Goal: Task Accomplishment & Management: Use online tool/utility

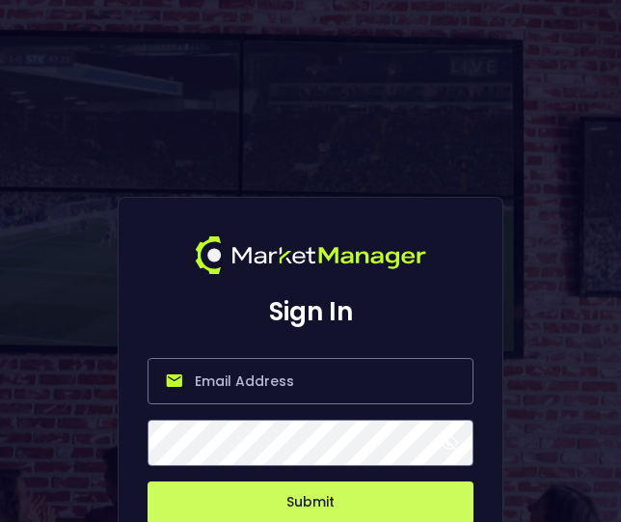
type input "[PERSON_NAME][EMAIL_ADDRESS][DOMAIN_NAME]"
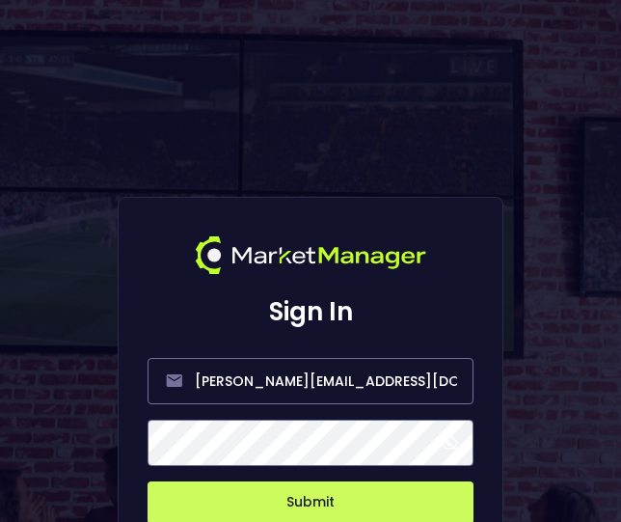
click at [269, 500] on button "Submit" at bounding box center [311, 502] width 326 height 42
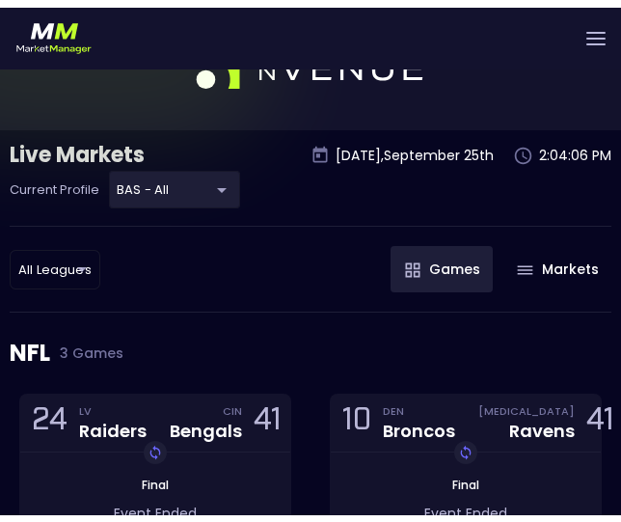
scroll to position [96, 0]
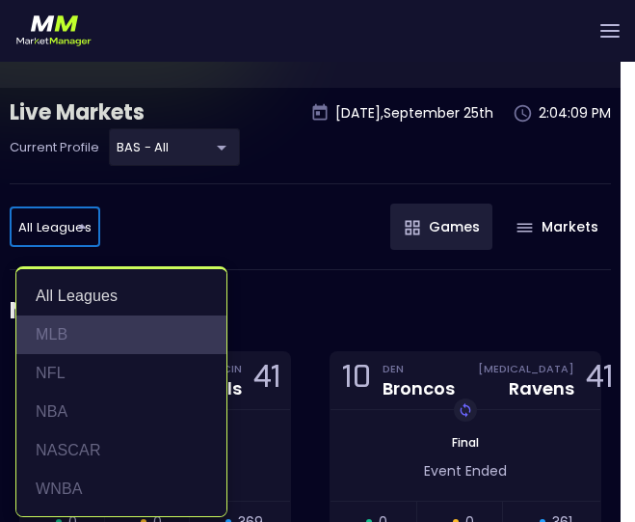
click at [110, 329] on li "MLB" at bounding box center [121, 334] width 210 height 39
type input "MLB"
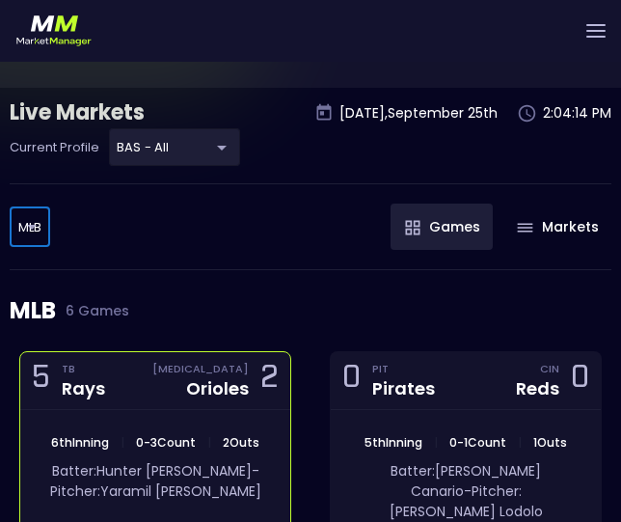
click at [135, 371] on div "5 TB Rays [MEDICAL_DATA] Orioles 2" at bounding box center [155, 381] width 270 height 58
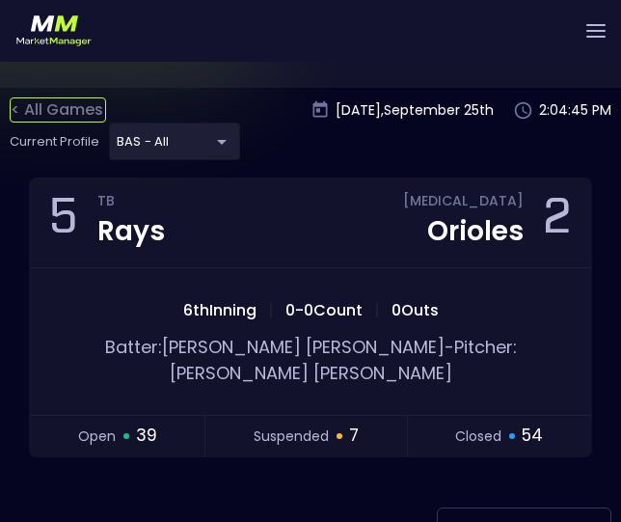
click at [50, 115] on div "< All Games" at bounding box center [58, 109] width 96 height 25
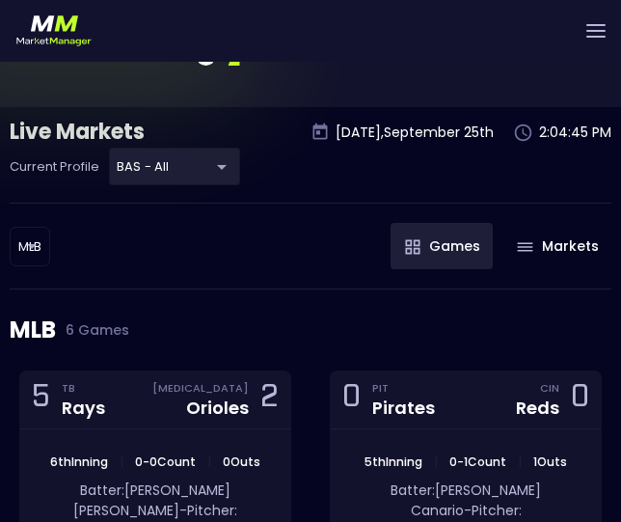
scroll to position [0, 0]
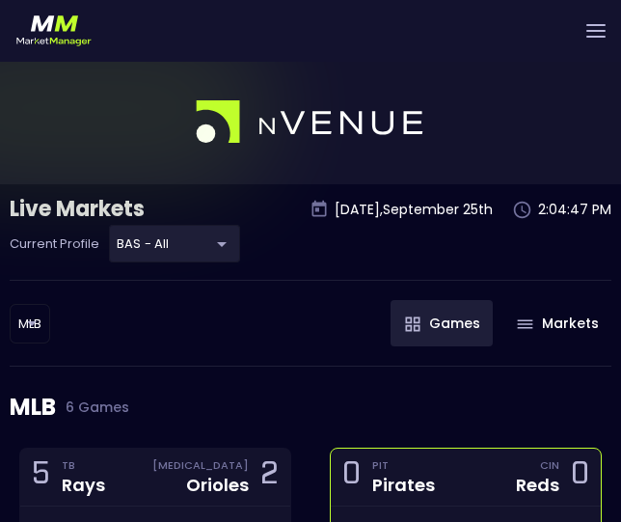
click at [431, 469] on div "PIT" at bounding box center [403, 464] width 63 height 15
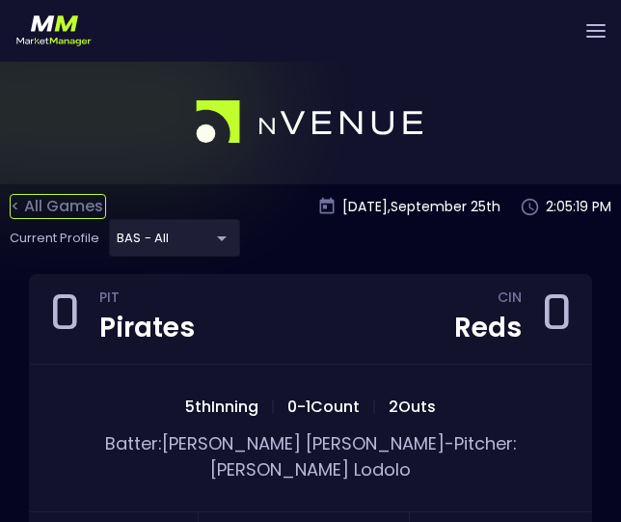
click at [68, 203] on div "< All Games" at bounding box center [58, 206] width 96 height 25
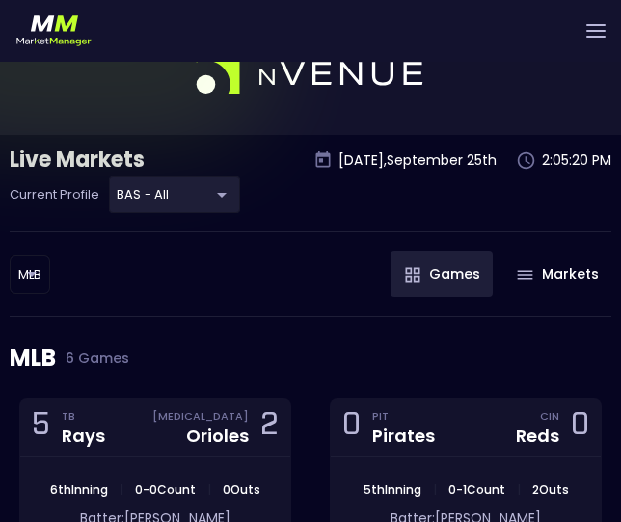
scroll to position [96, 0]
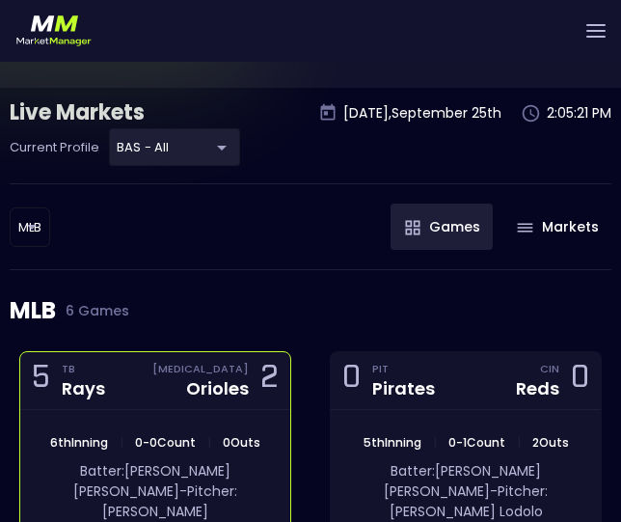
click at [122, 392] on div "5 TB Rays [MEDICAL_DATA] Orioles 2" at bounding box center [155, 381] width 270 height 58
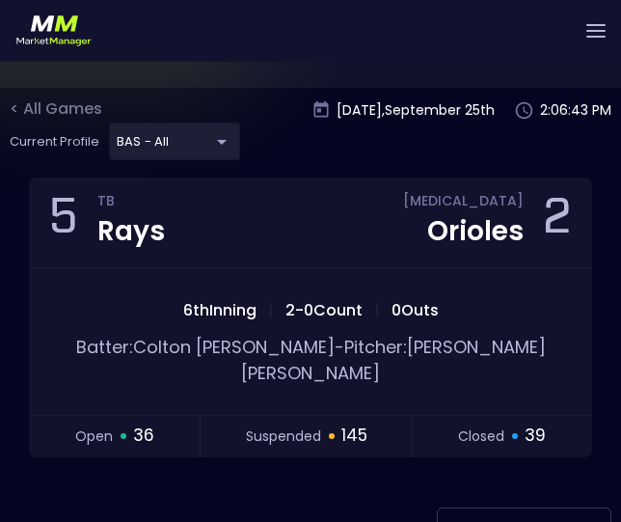
click at [23, 88] on div at bounding box center [310, 25] width 621 height 124
click at [42, 105] on div "< All Games" at bounding box center [58, 109] width 96 height 25
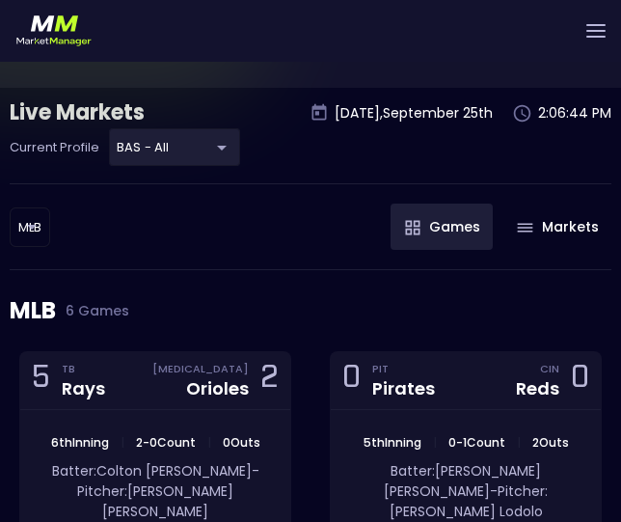
scroll to position [0, 0]
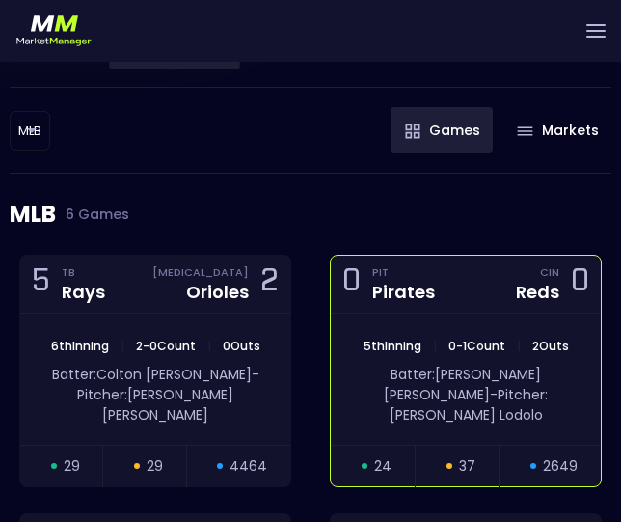
click at [480, 287] on div "0 PIT Pirates CIN Reds 0" at bounding box center [466, 285] width 270 height 58
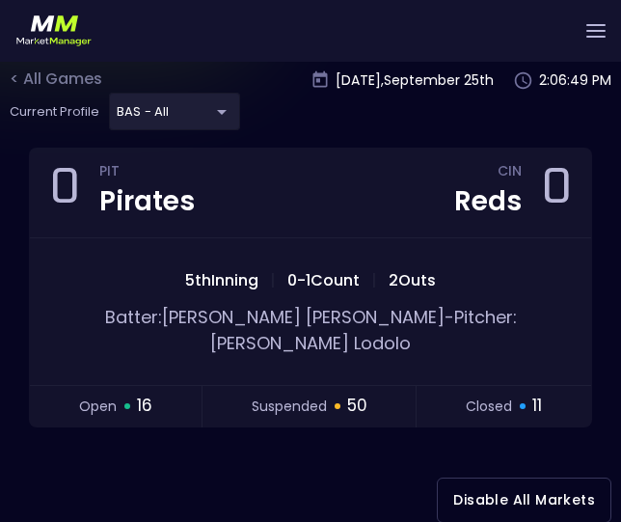
scroll to position [96, 0]
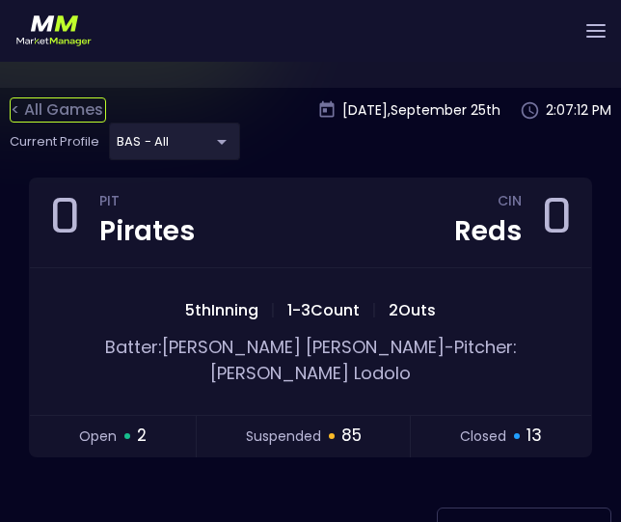
click at [42, 106] on div "< All Games" at bounding box center [58, 109] width 96 height 25
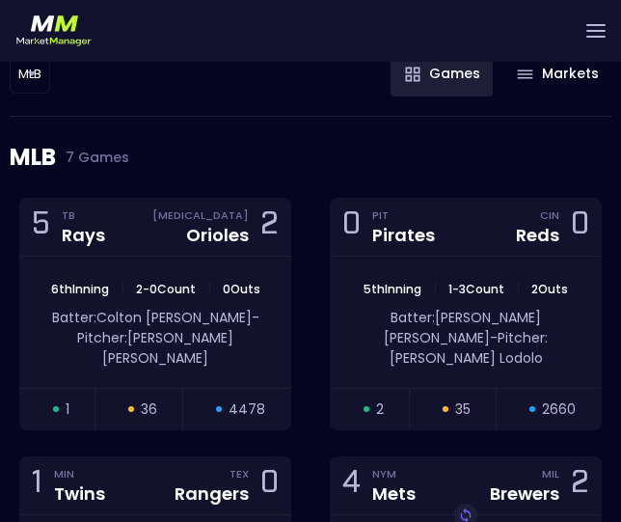
scroll to position [289, 0]
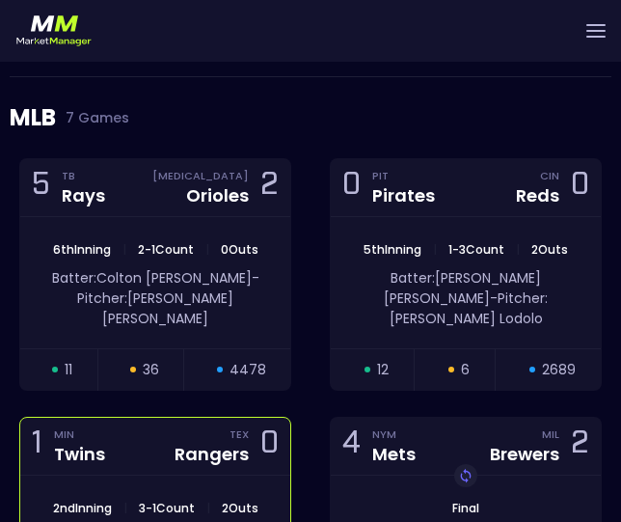
click at [169, 433] on div "TEX Rangers 0" at bounding box center [221, 446] width 116 height 26
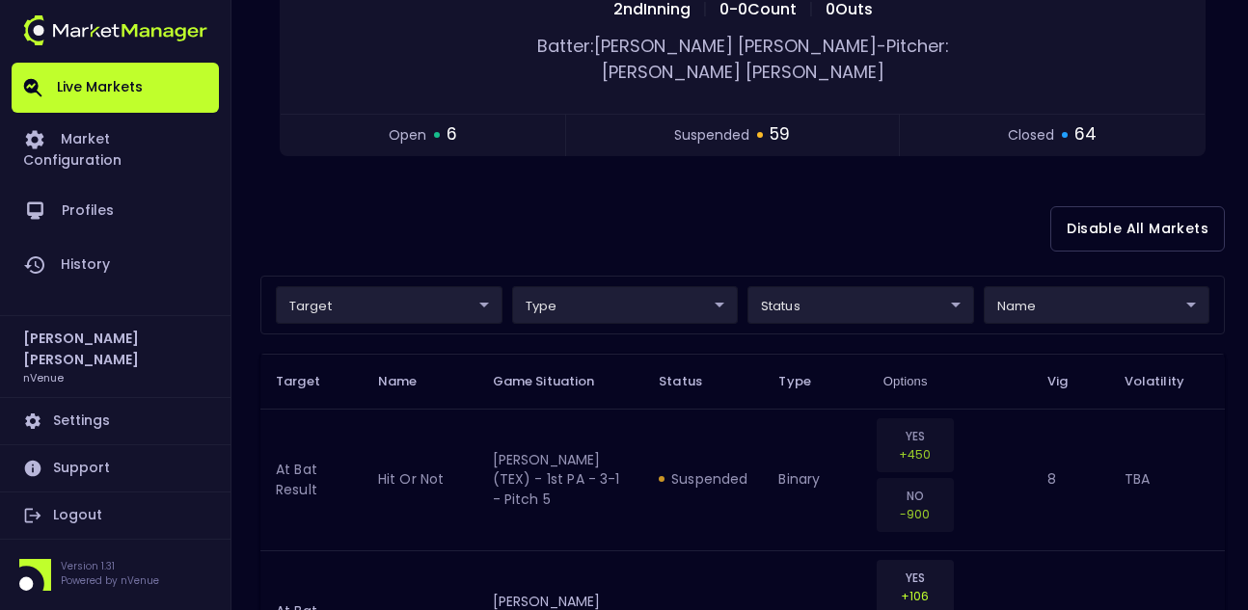
scroll to position [386, 0]
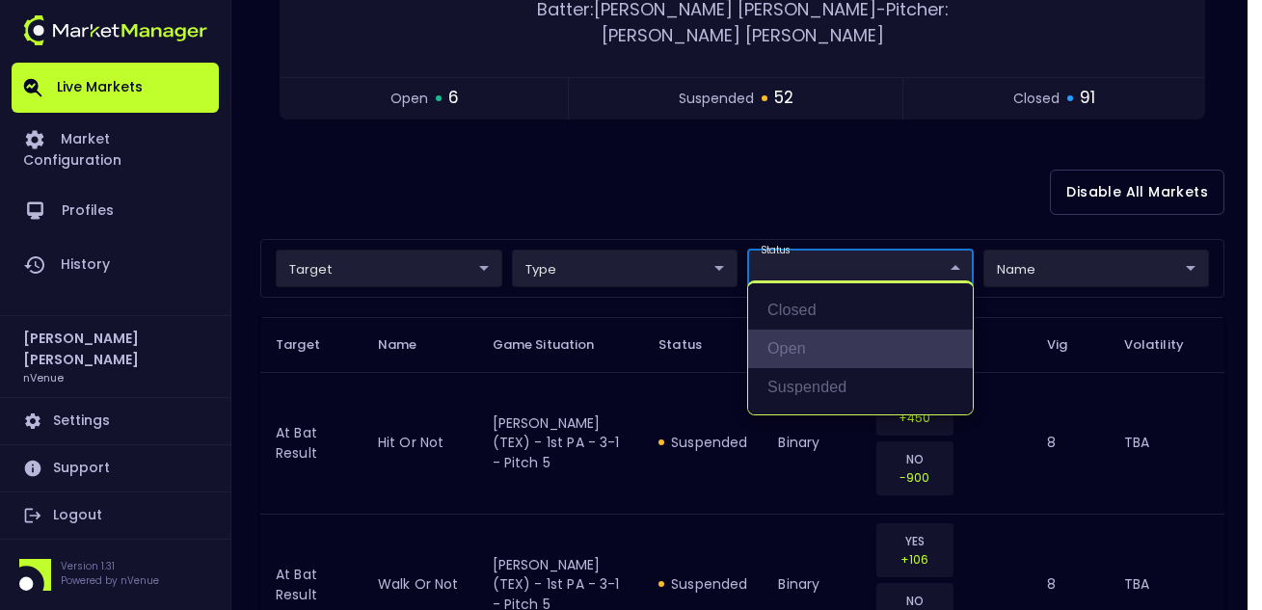
click at [620, 335] on li "open" at bounding box center [860, 349] width 225 height 39
type input "open"
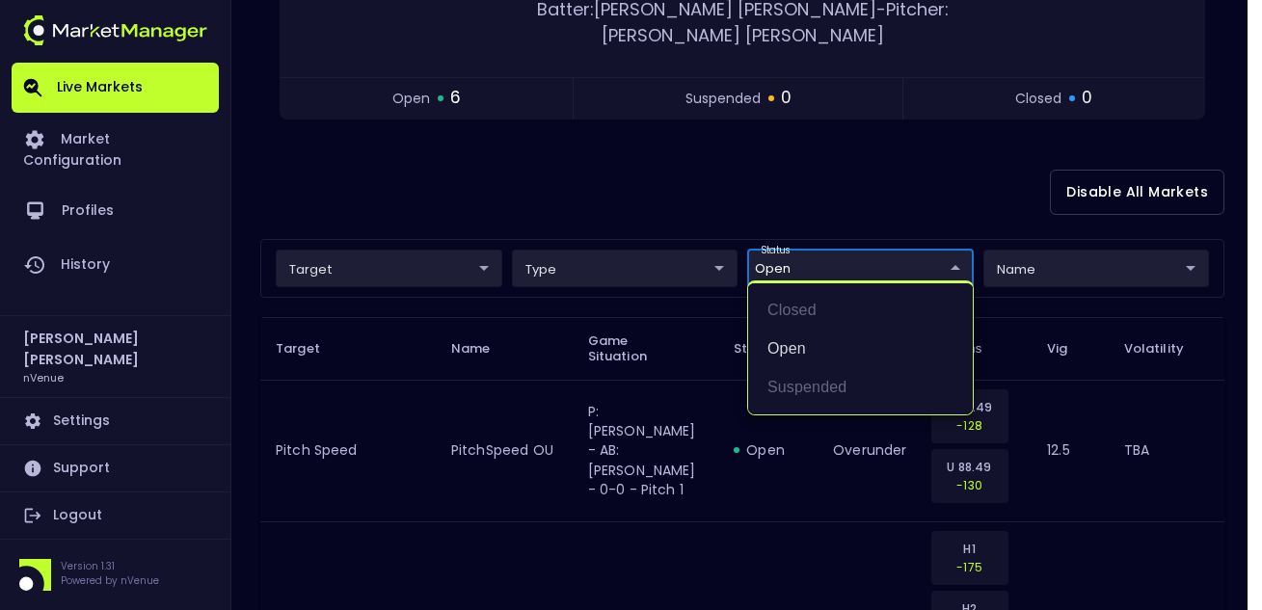
click at [620, 521] on div at bounding box center [631, 305] width 1262 height 610
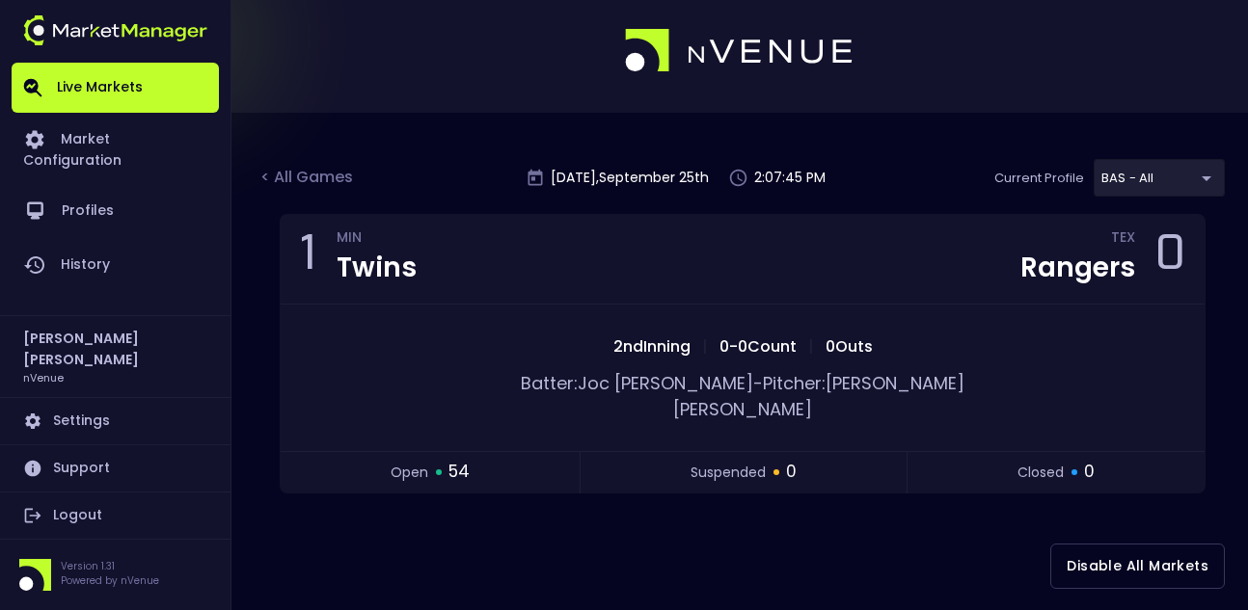
scroll to position [0, 0]
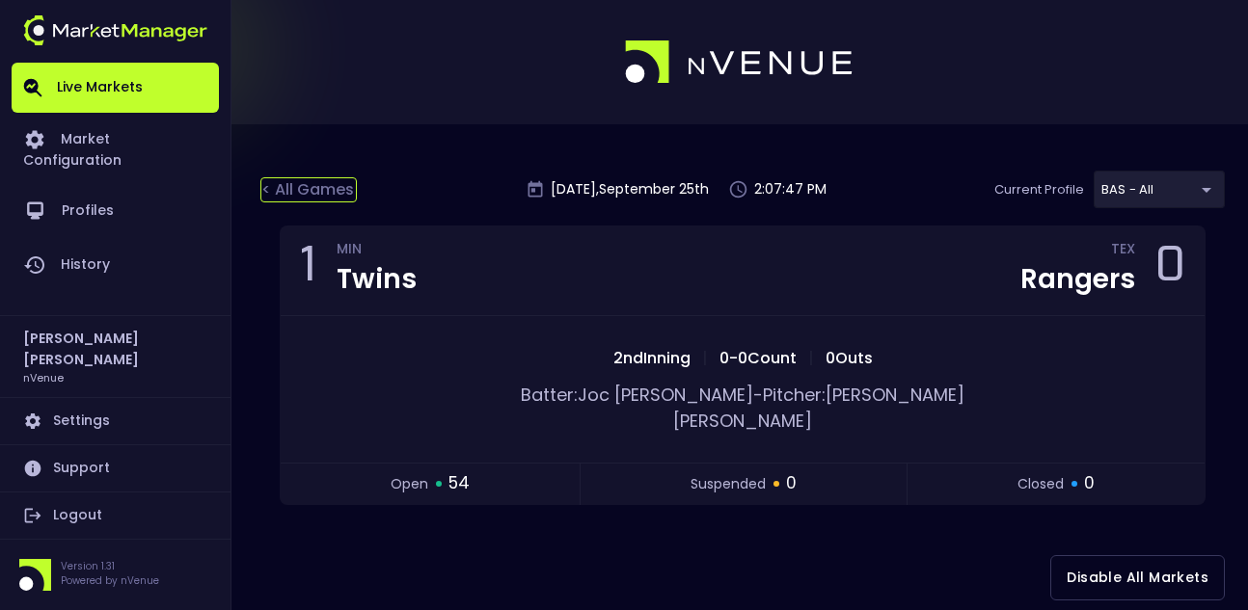
click at [331, 189] on div "< All Games" at bounding box center [308, 189] width 96 height 25
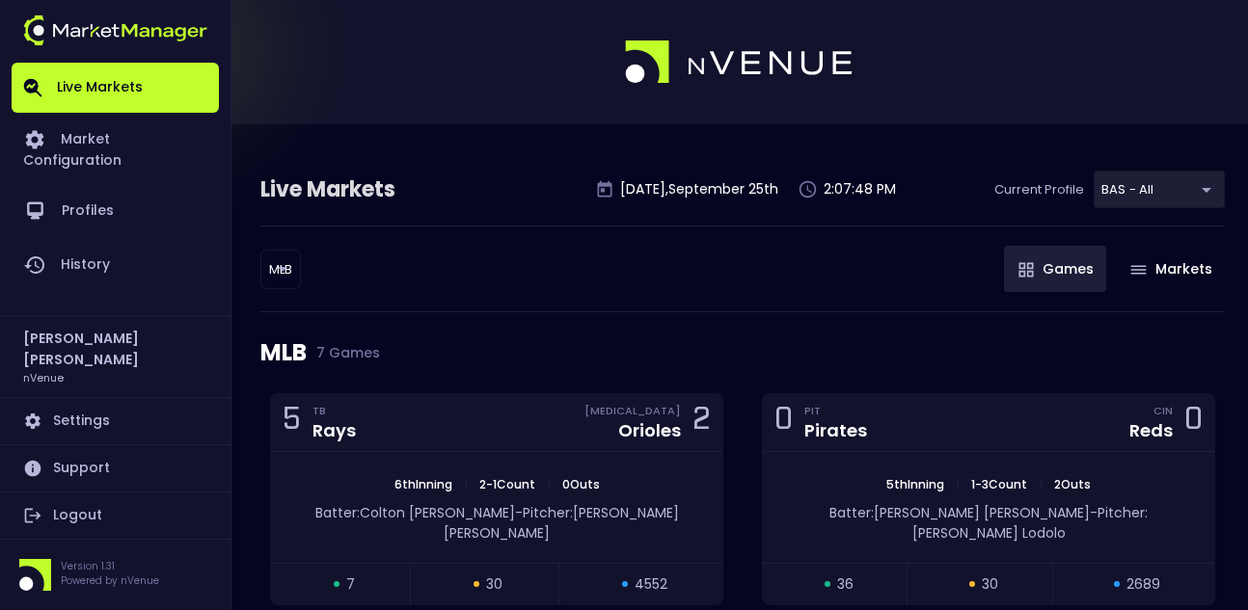
scroll to position [193, 0]
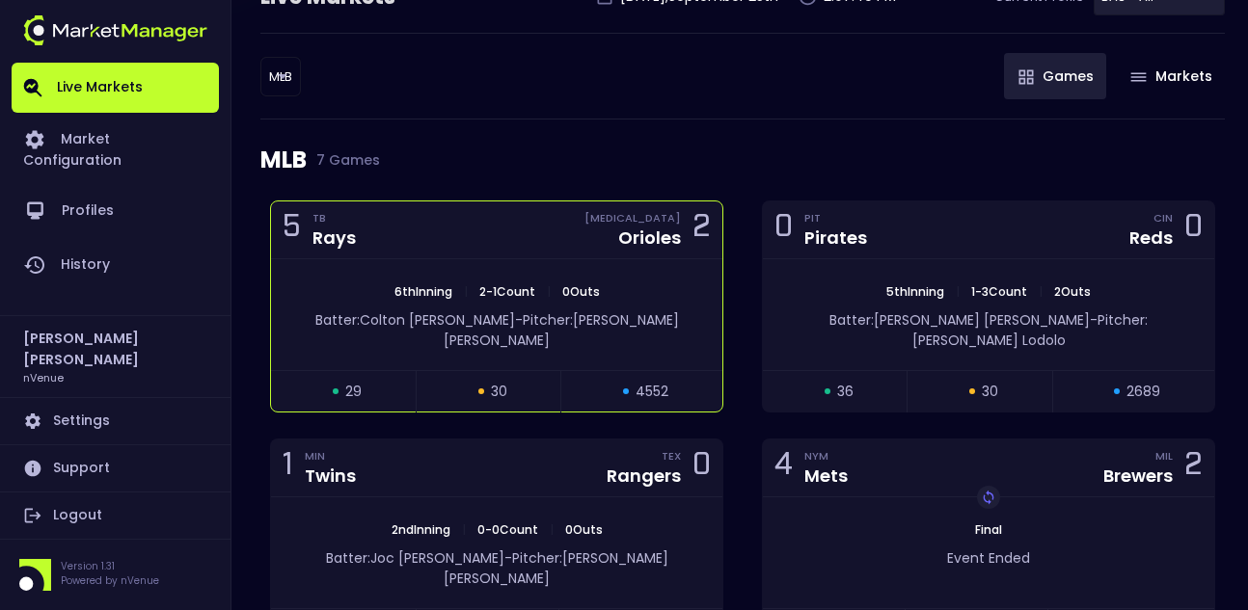
click at [483, 254] on div "5 TB Rays BAL Orioles 2" at bounding box center [496, 231] width 451 height 58
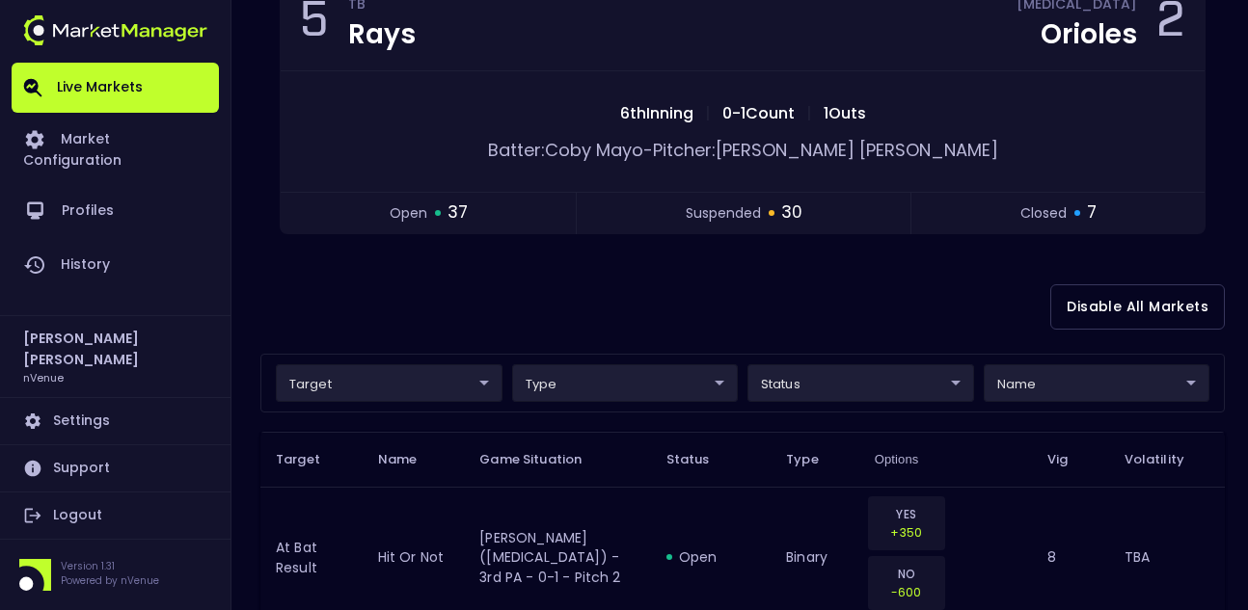
scroll to position [289, 0]
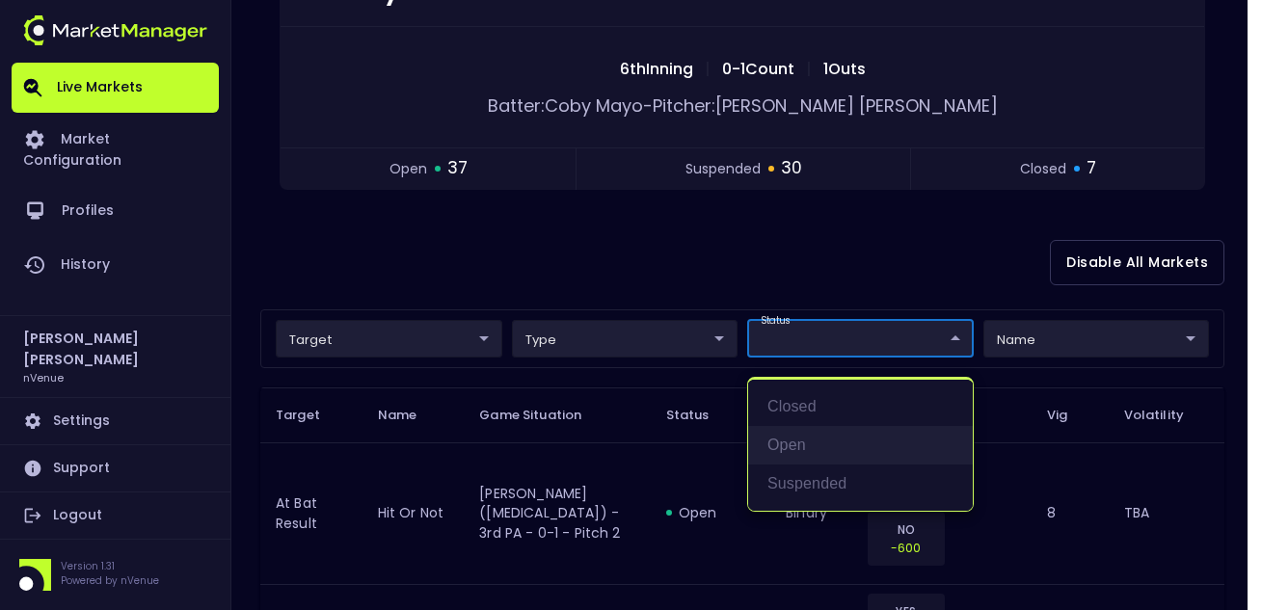
click at [620, 443] on li "open" at bounding box center [860, 445] width 225 height 39
type input "open"
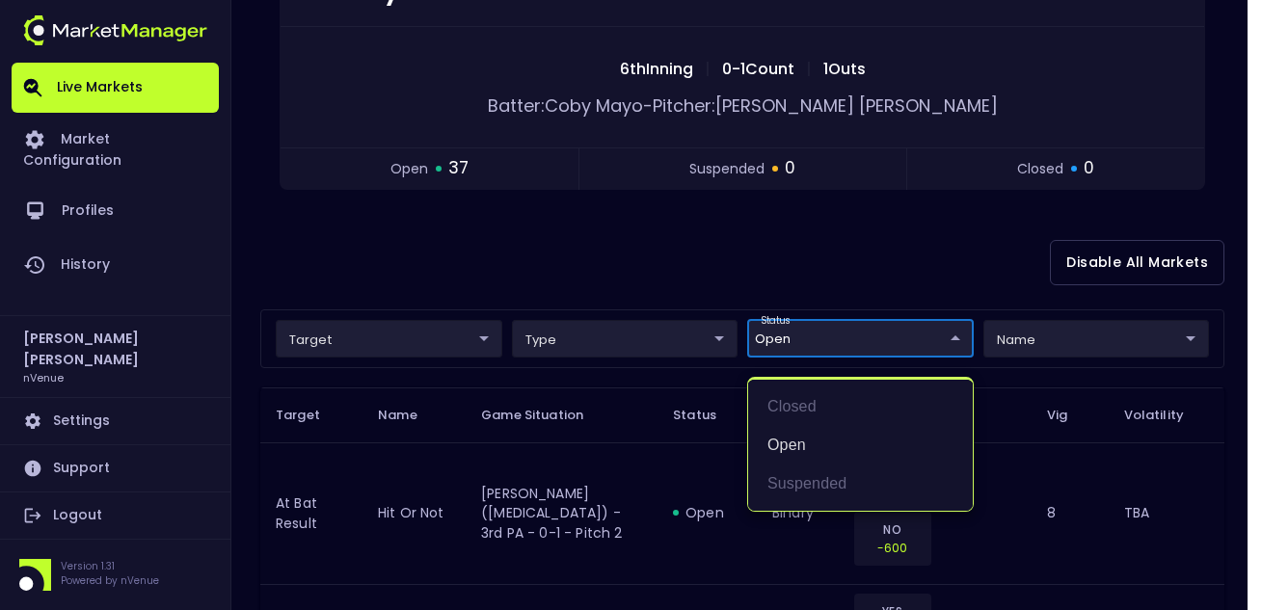
click at [620, 243] on div at bounding box center [631, 305] width 1262 height 610
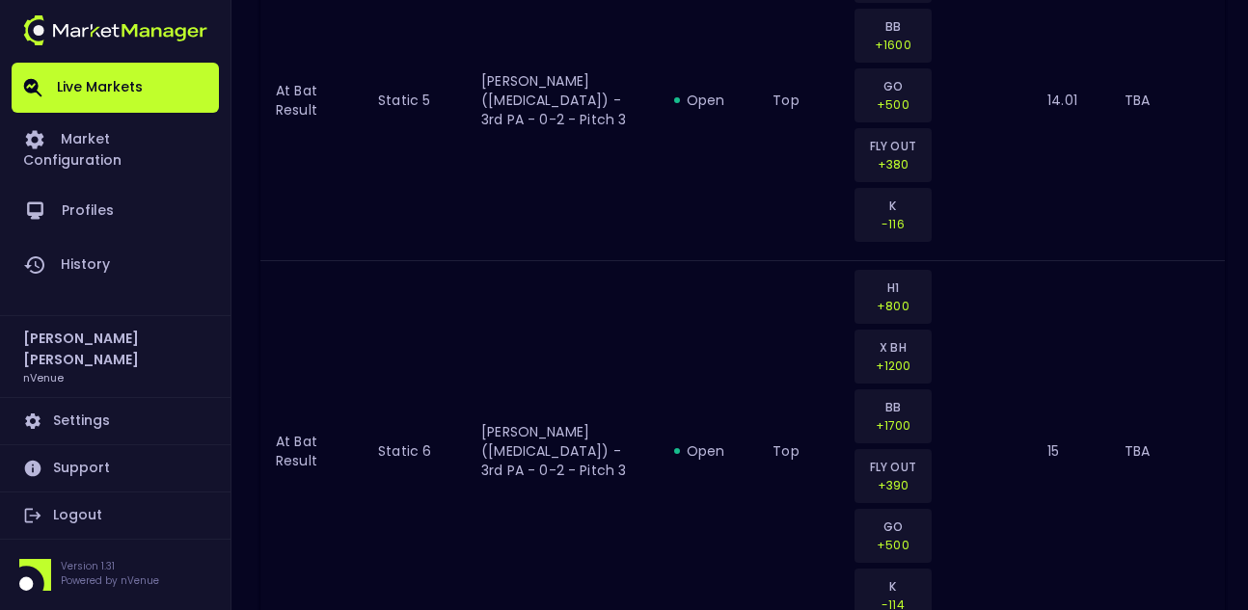
scroll to position [3231, 0]
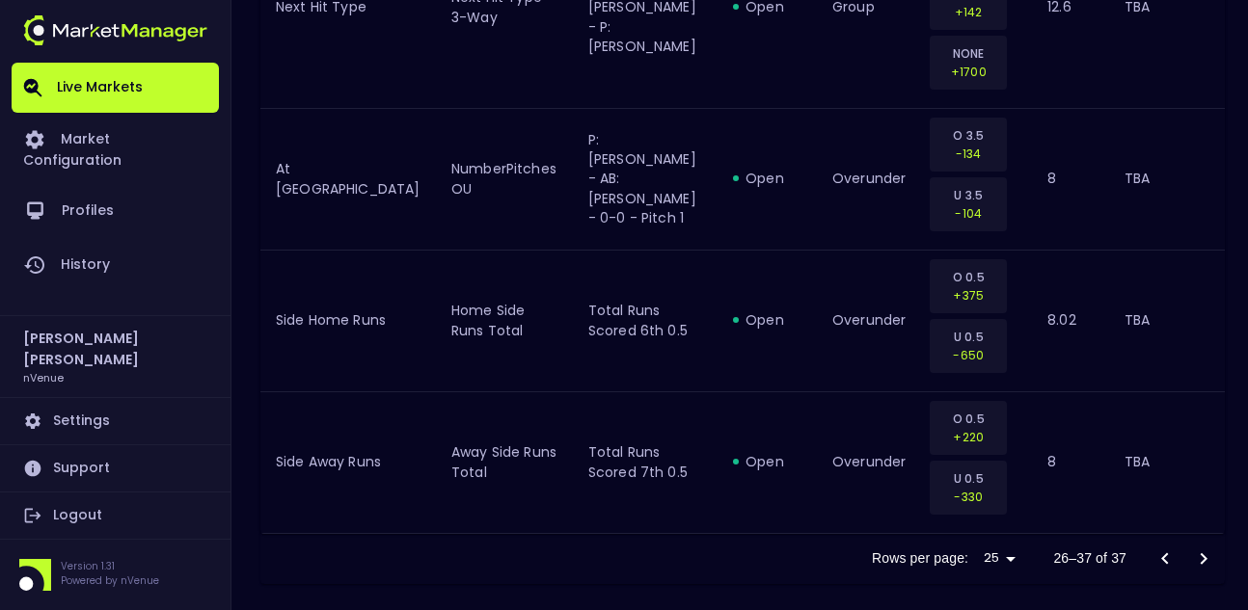
click at [620, 521] on div at bounding box center [1184, 559] width 77 height 39
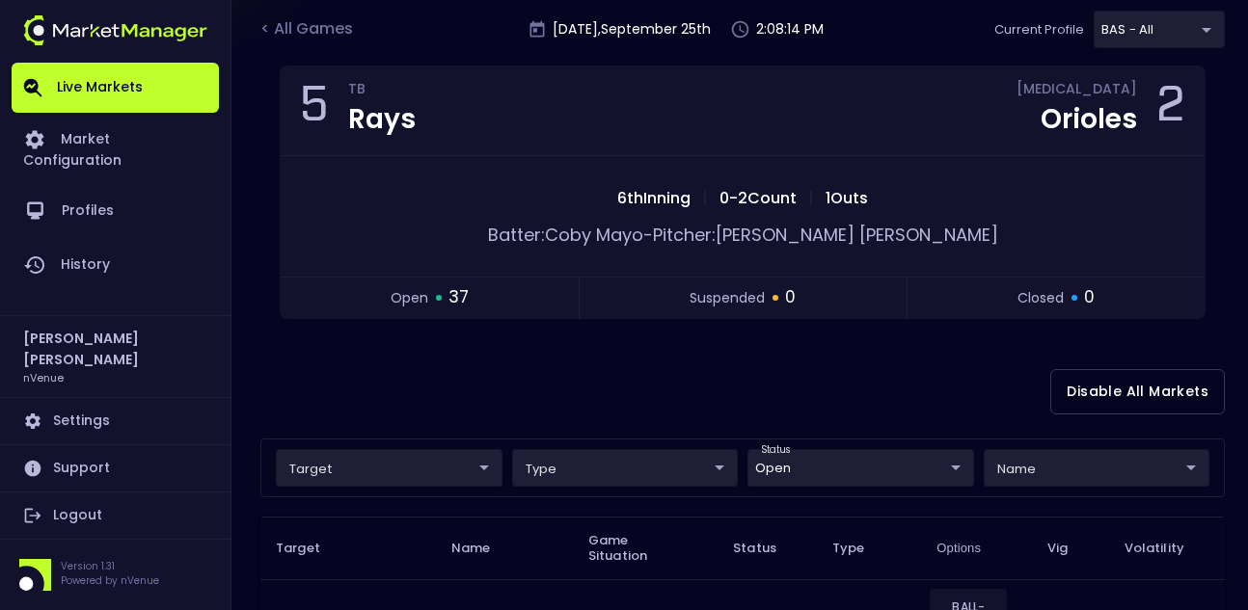
scroll to position [0, 0]
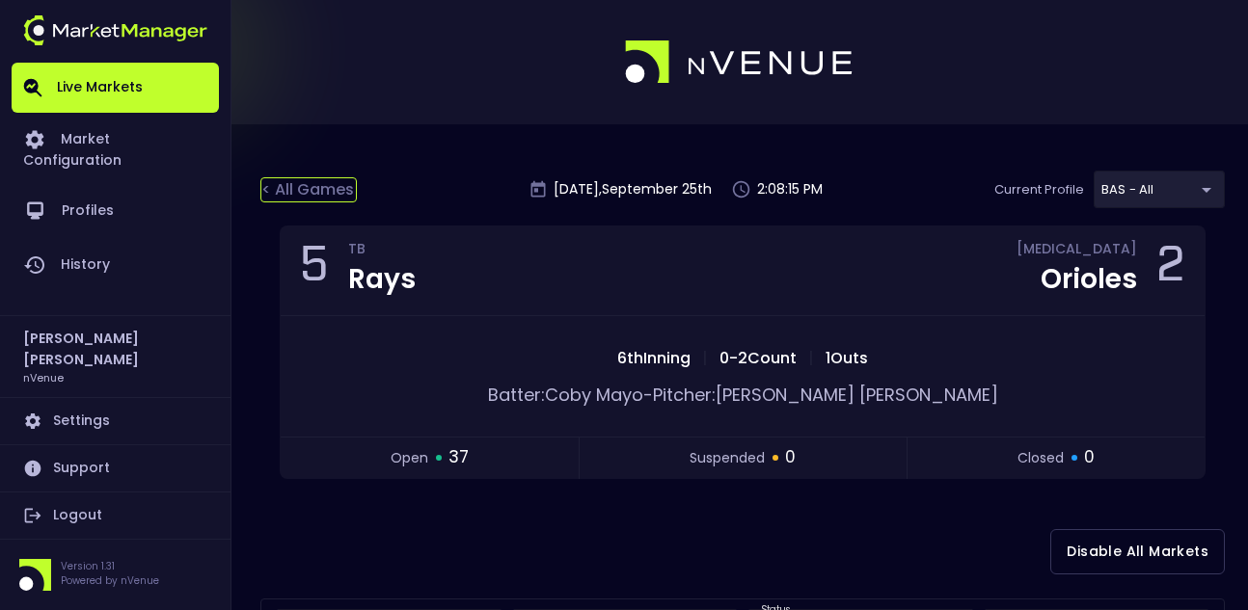
click at [308, 199] on div "< All Games" at bounding box center [308, 189] width 96 height 25
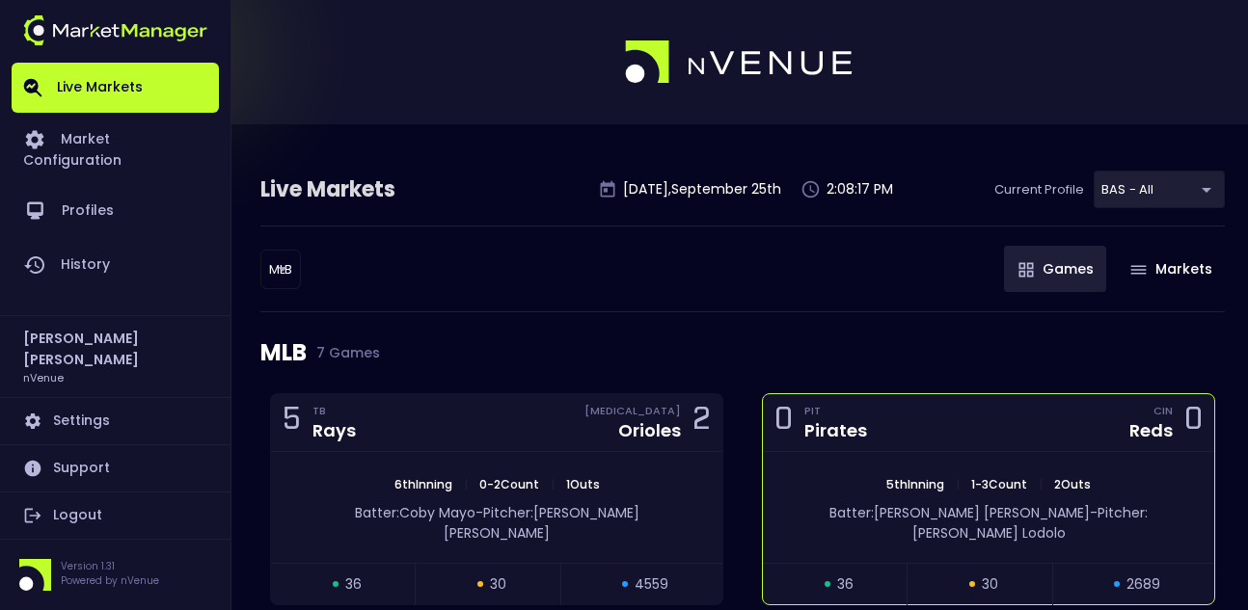
click at [620, 415] on div "0 PIT Pirates CIN Reds 0" at bounding box center [988, 423] width 451 height 58
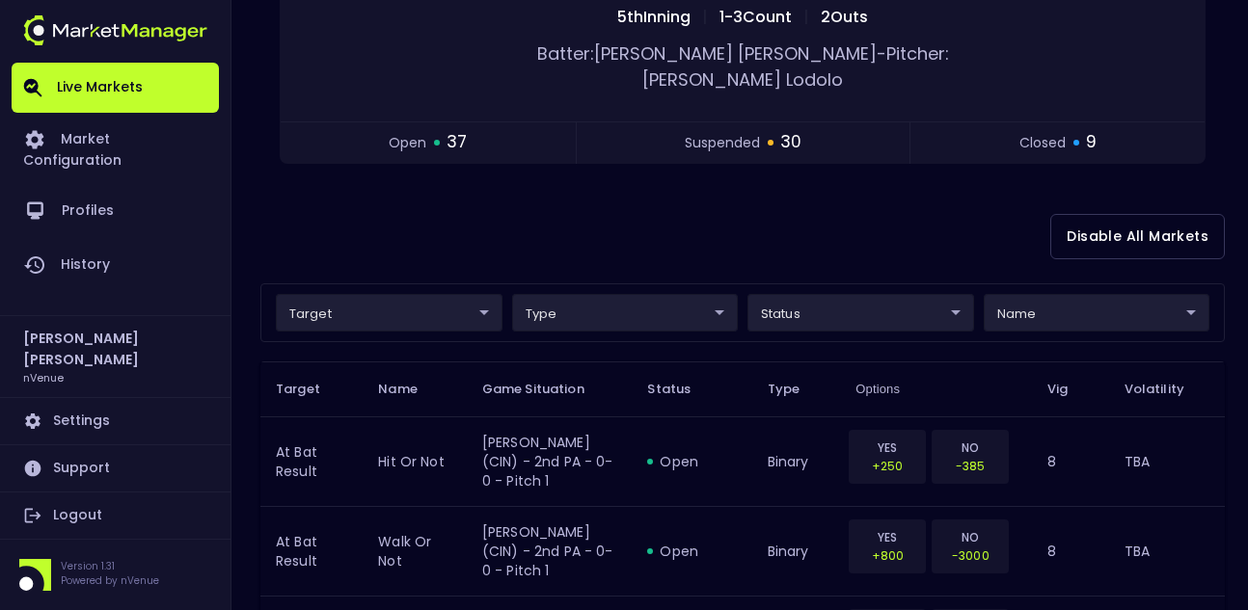
scroll to position [386, 0]
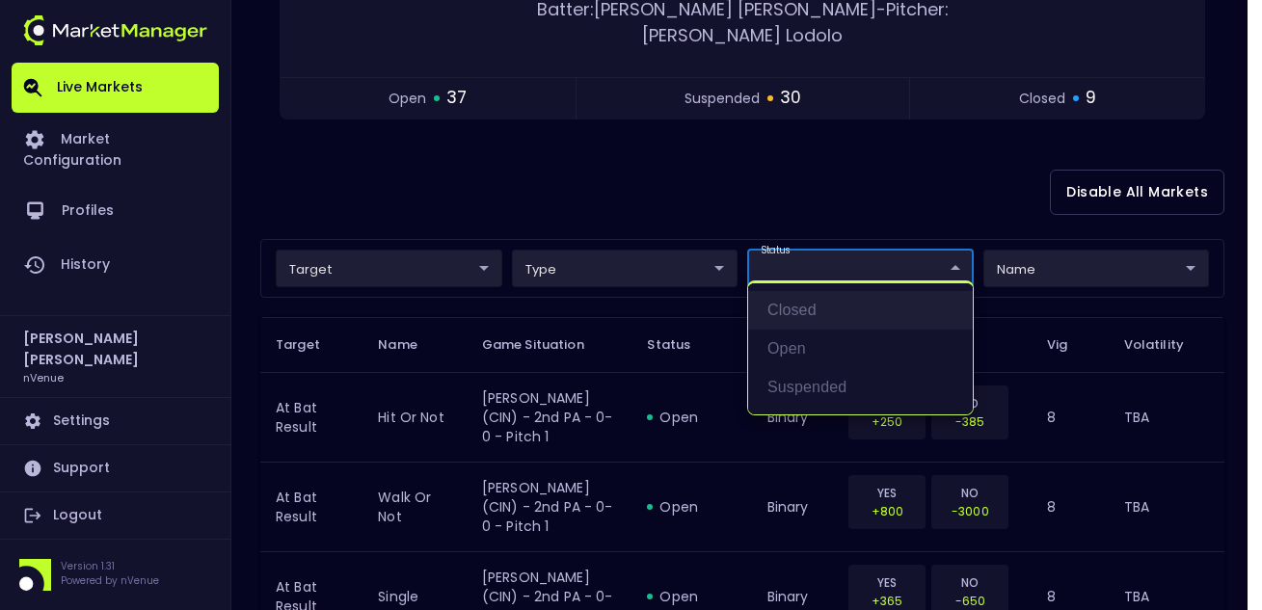
click at [620, 329] on li "closed" at bounding box center [860, 310] width 225 height 39
type input "closed"
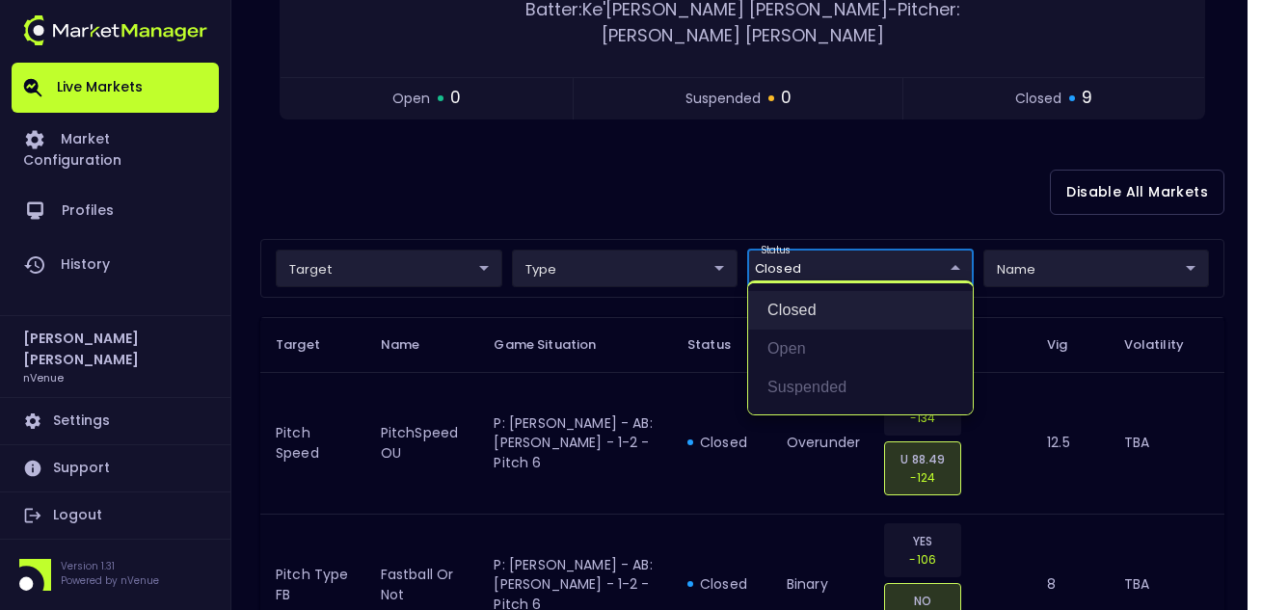
click at [620, 306] on li "closed" at bounding box center [860, 310] width 225 height 39
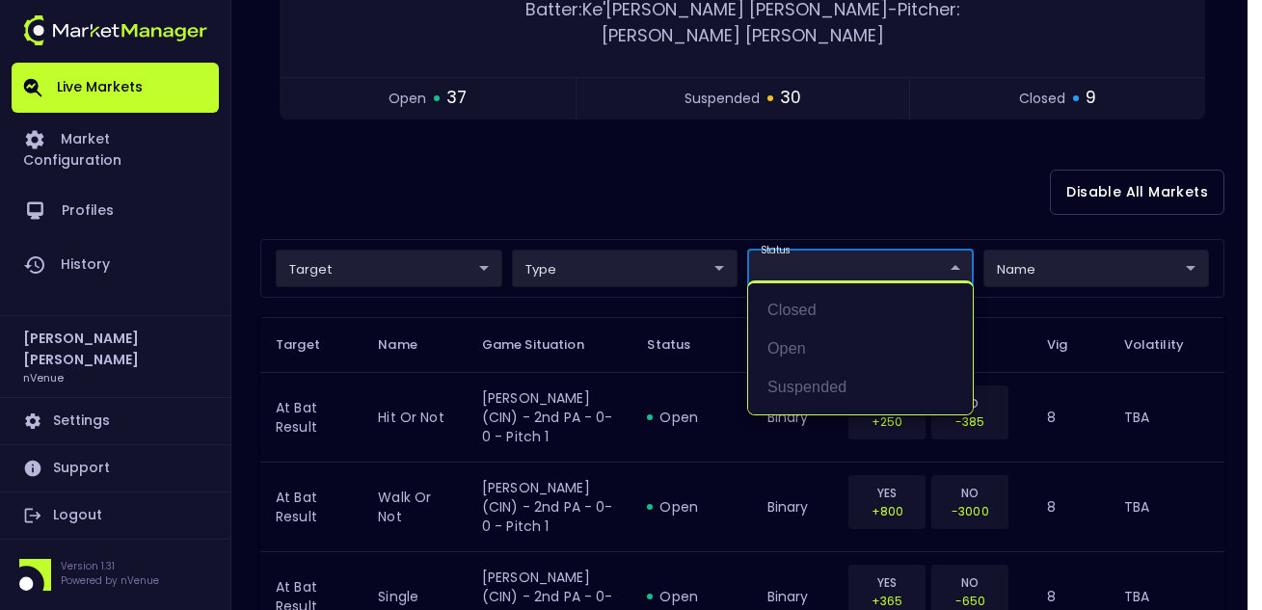
click at [620, 249] on div at bounding box center [631, 305] width 1262 height 610
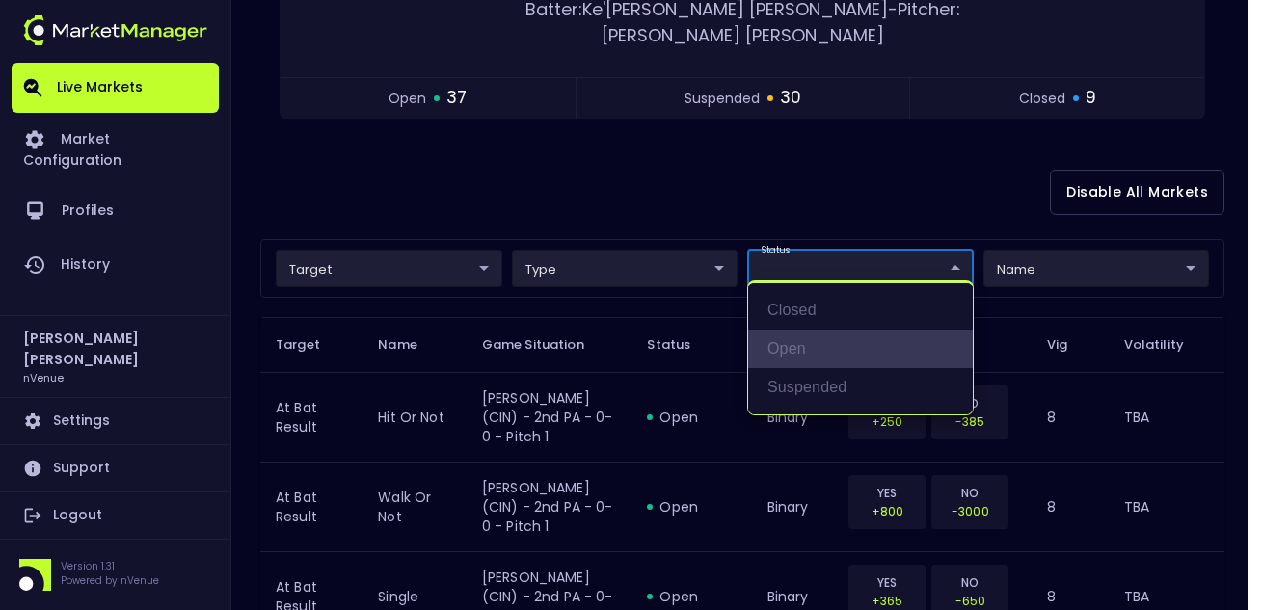
click at [620, 350] on li "open" at bounding box center [860, 349] width 225 height 39
type input "open"
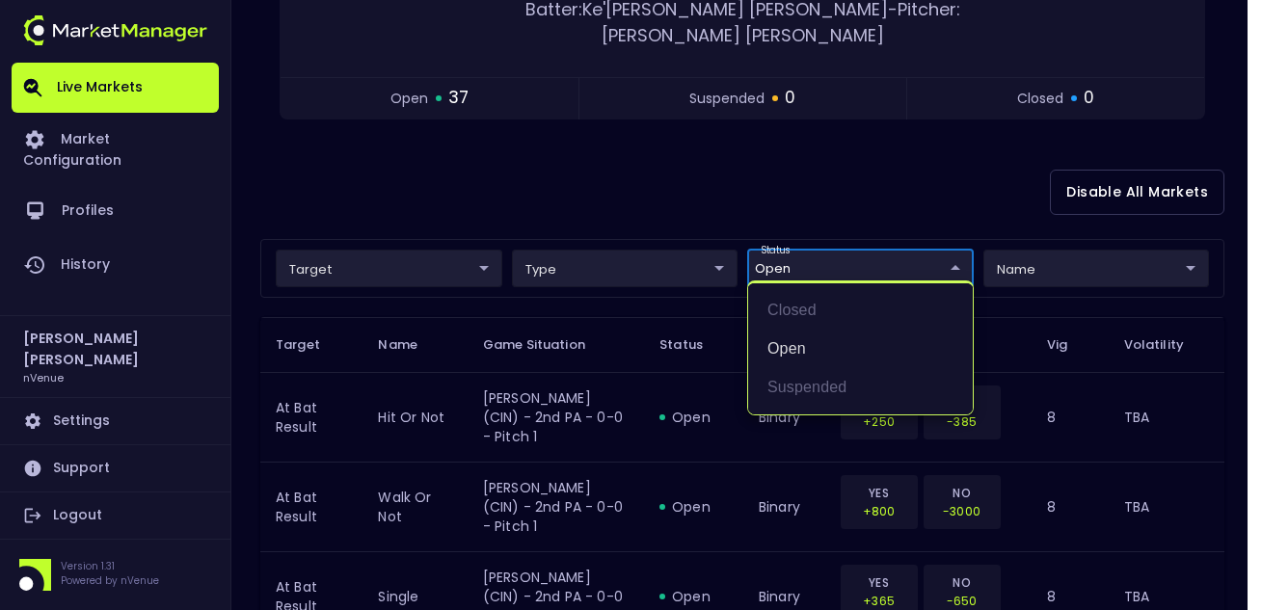
click at [620, 158] on div at bounding box center [631, 305] width 1262 height 610
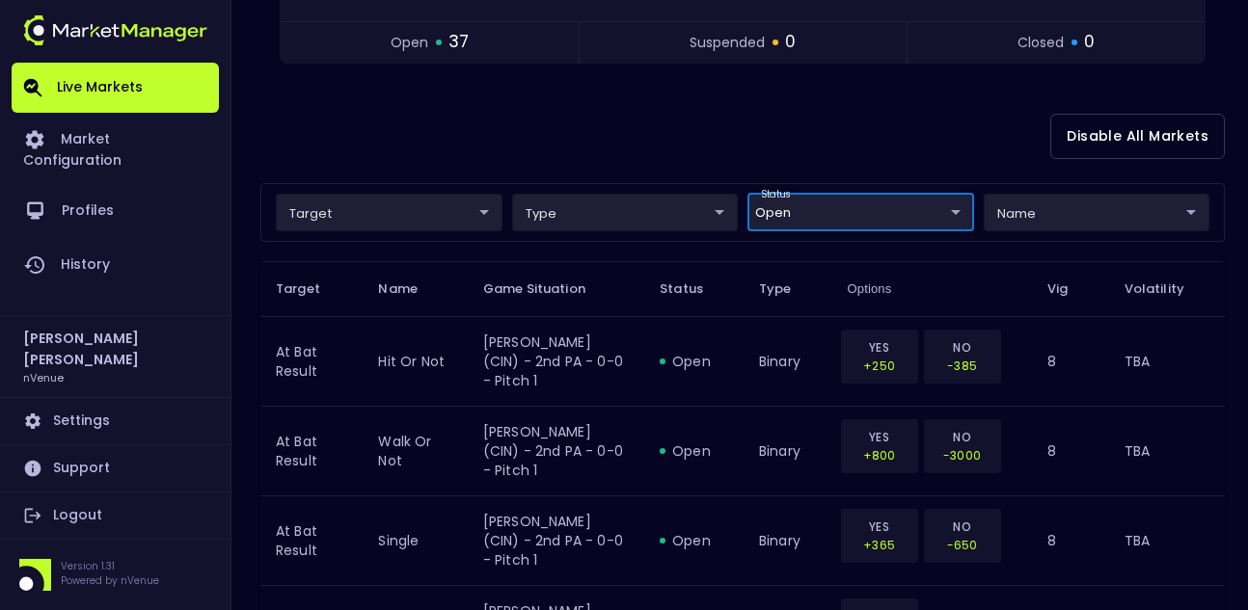
scroll to position [0, 0]
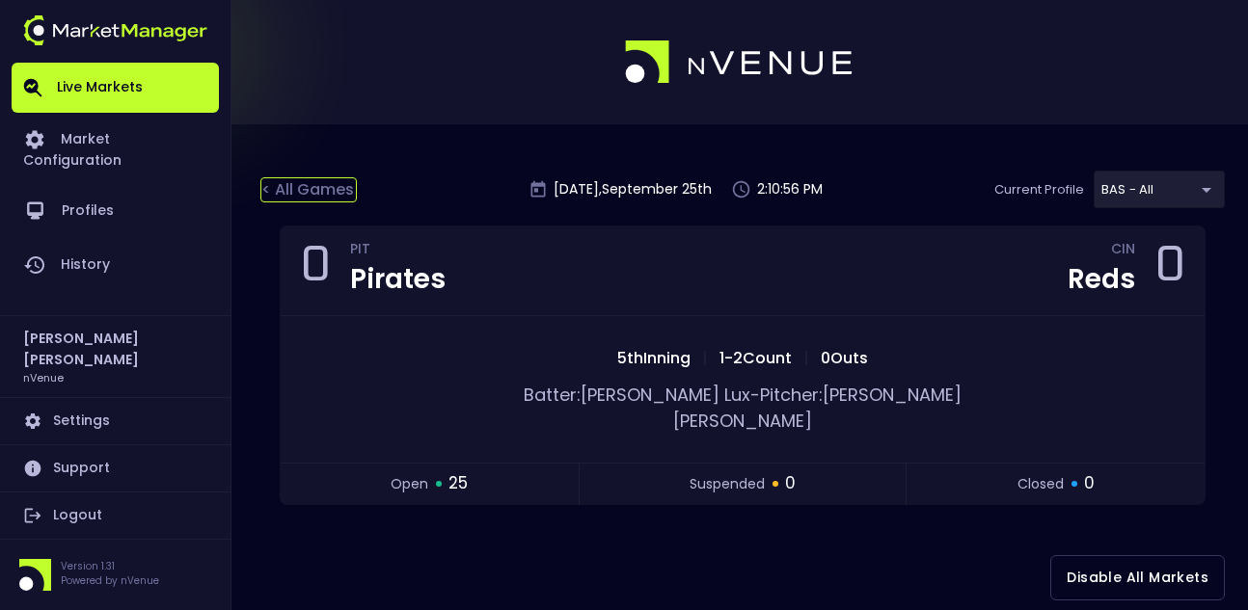
click at [315, 196] on div "< All Games" at bounding box center [308, 189] width 96 height 25
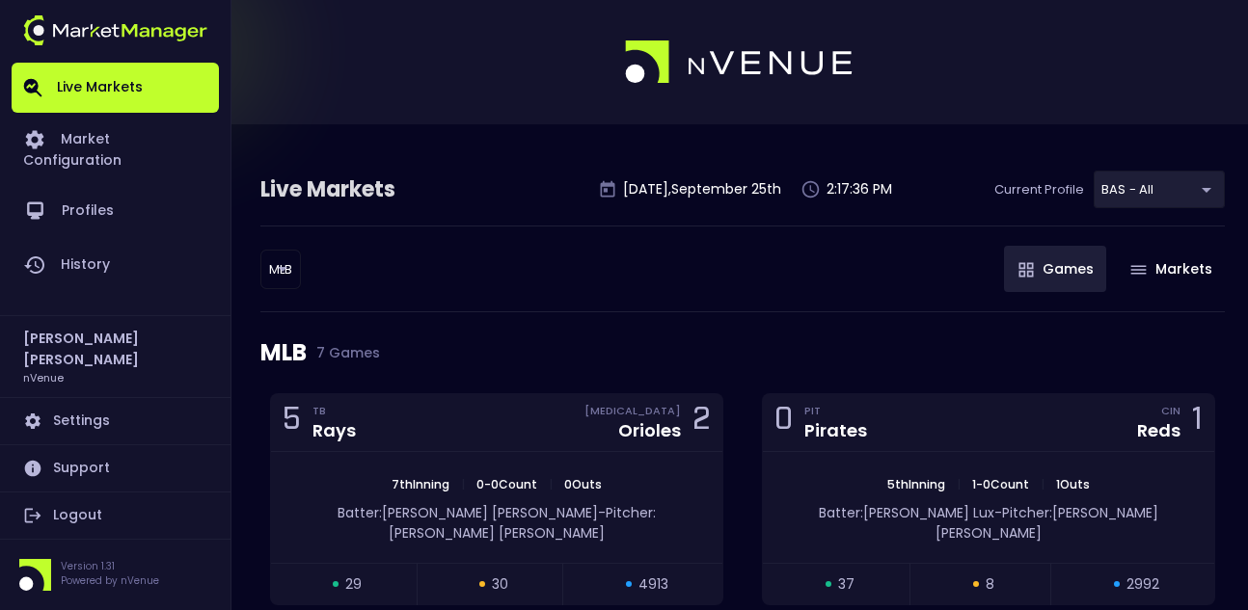
click at [614, 333] on div "MLB 7 Games" at bounding box center [742, 352] width 964 height 81
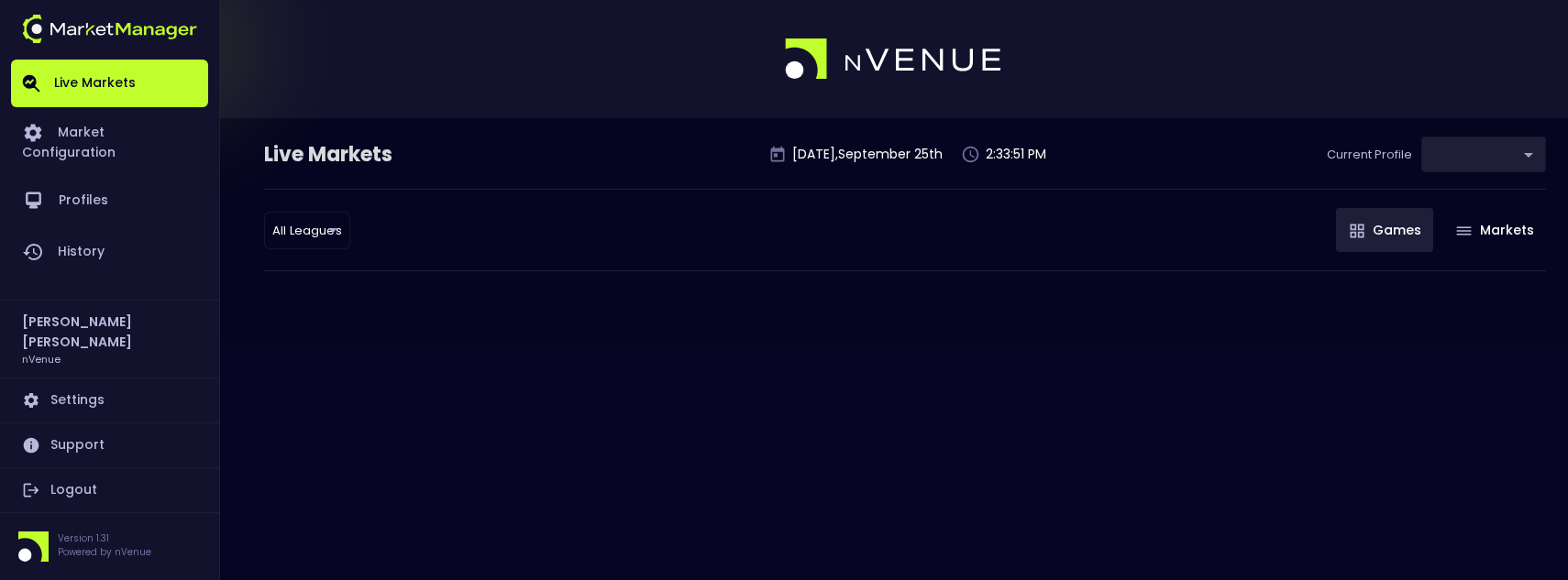
type input "0d810fa5-e353-4d9c-b11d-31f095cae871"
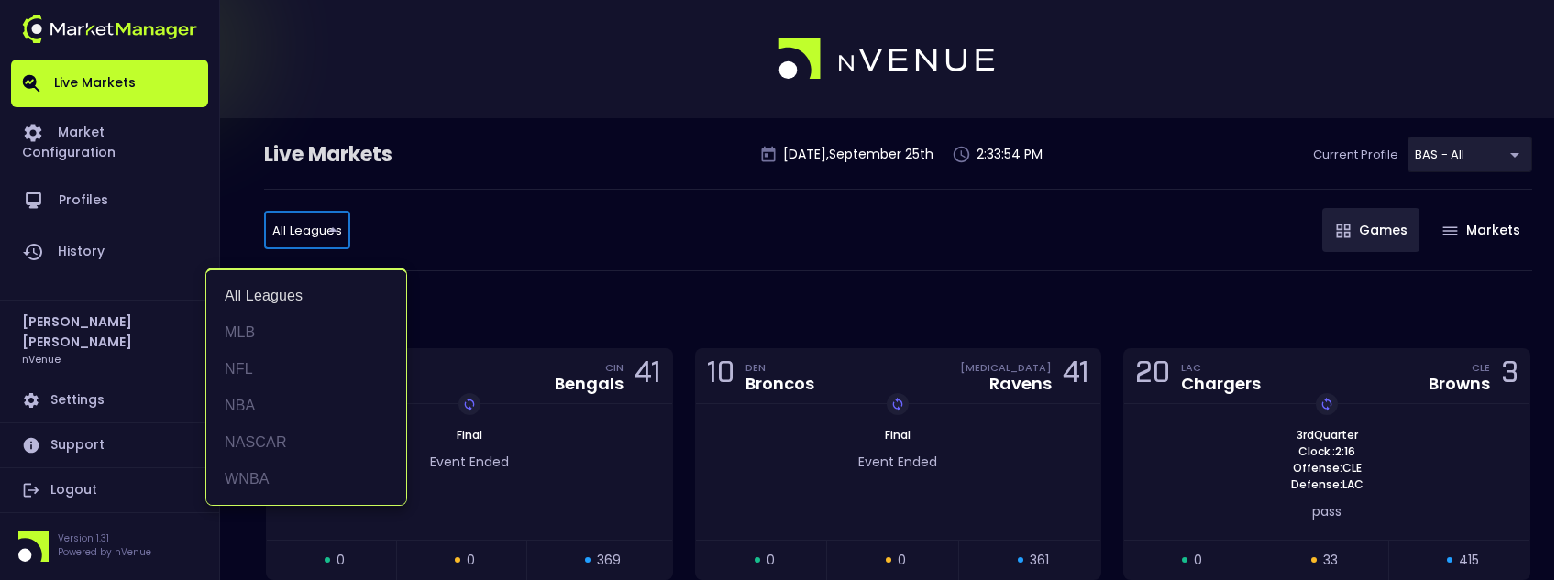
click at [276, 337] on li "MLB" at bounding box center [306, 333] width 200 height 37
type input "MLB"
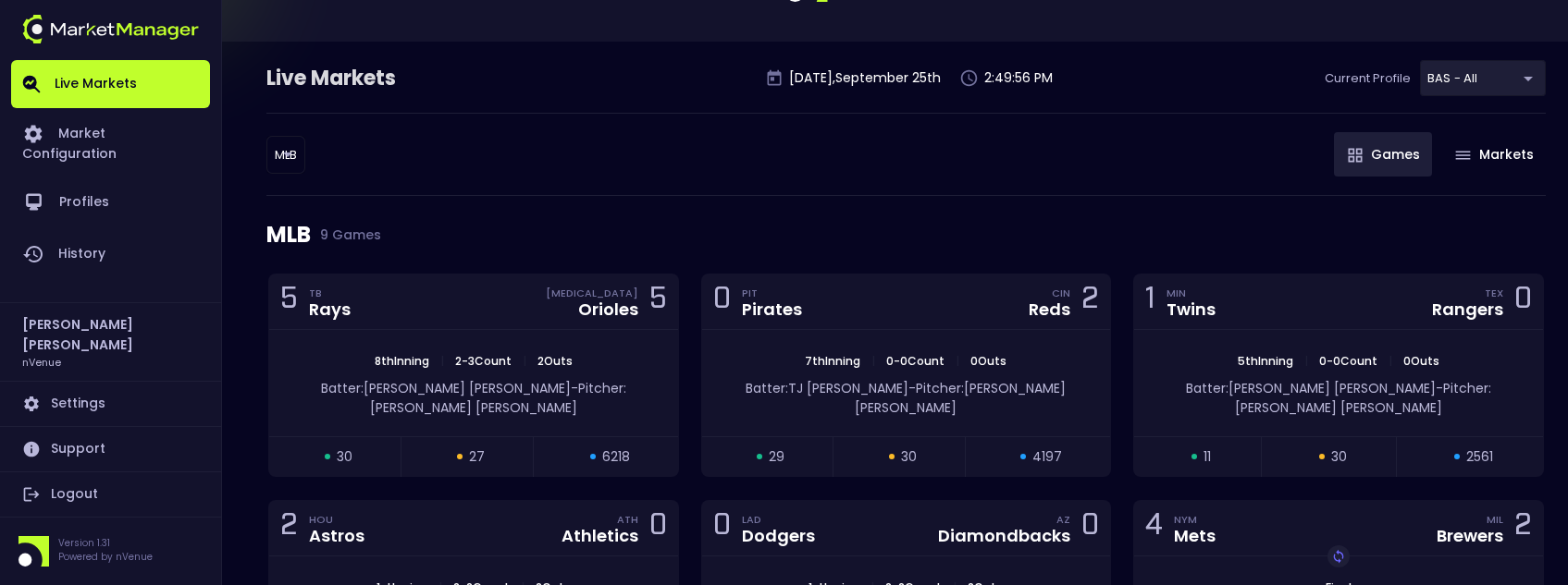
scroll to position [185, 0]
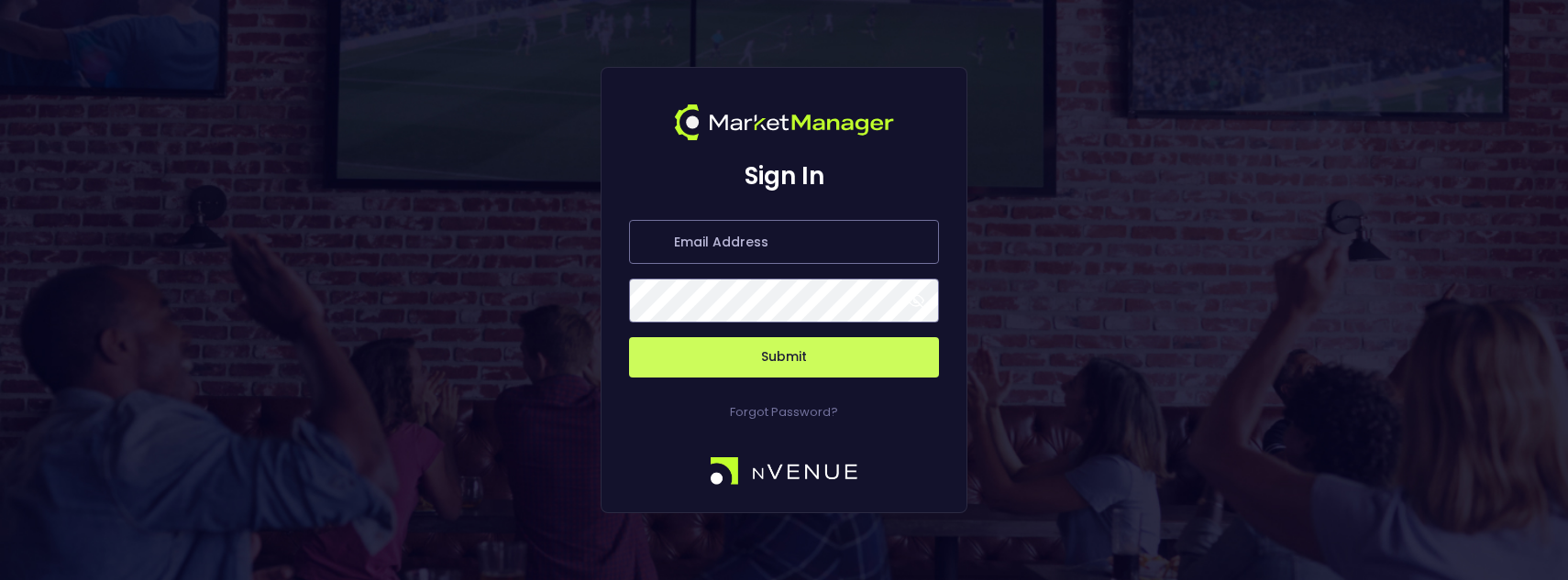
type input "[PERSON_NAME][EMAIL_ADDRESS][DOMAIN_NAME]"
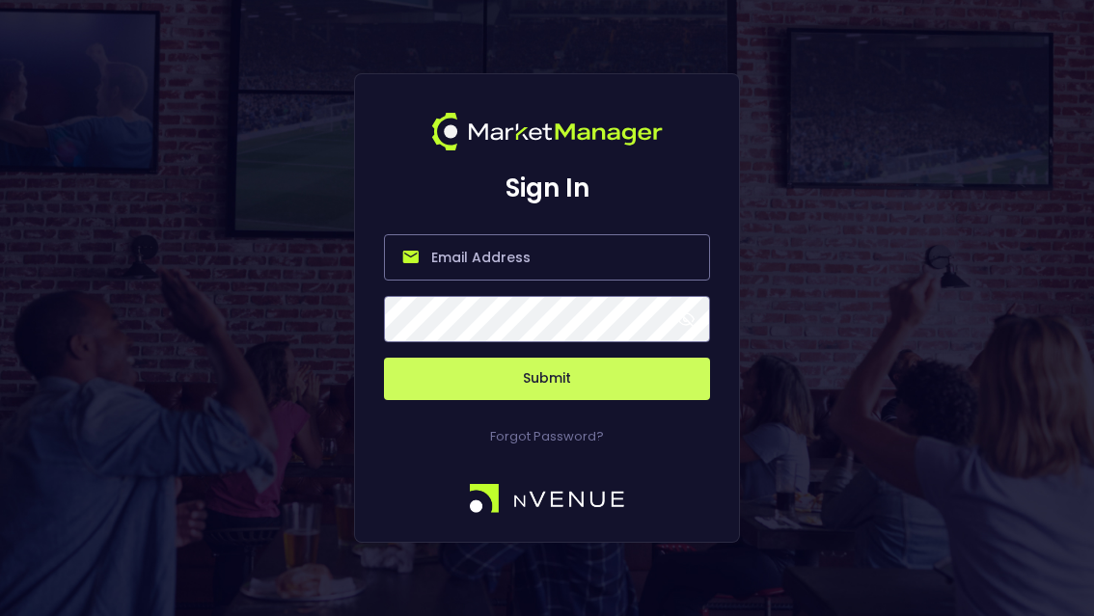
type input "[PERSON_NAME][EMAIL_ADDRESS][DOMAIN_NAME]"
click at [602, 363] on button "Submit" at bounding box center [547, 379] width 326 height 42
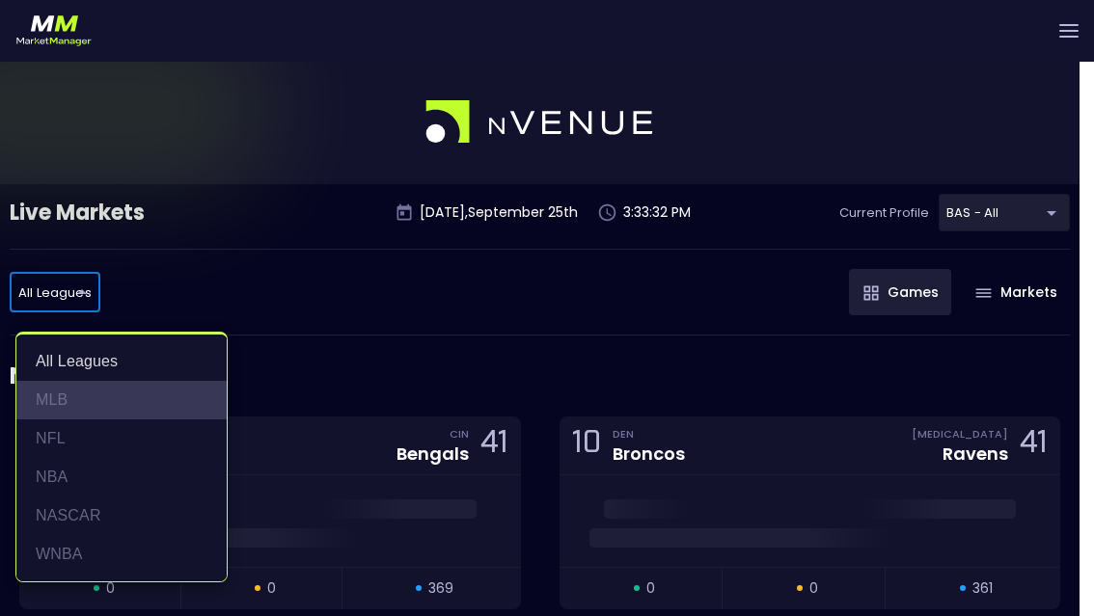
click at [100, 394] on li "MLB" at bounding box center [121, 400] width 210 height 39
type input "MLB"
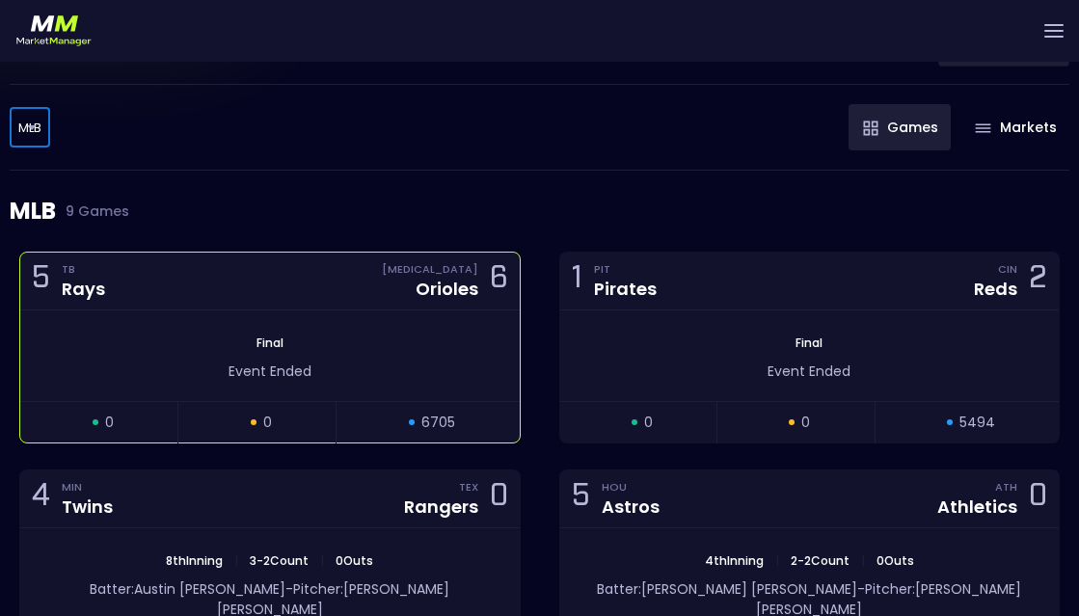
scroll to position [289, 0]
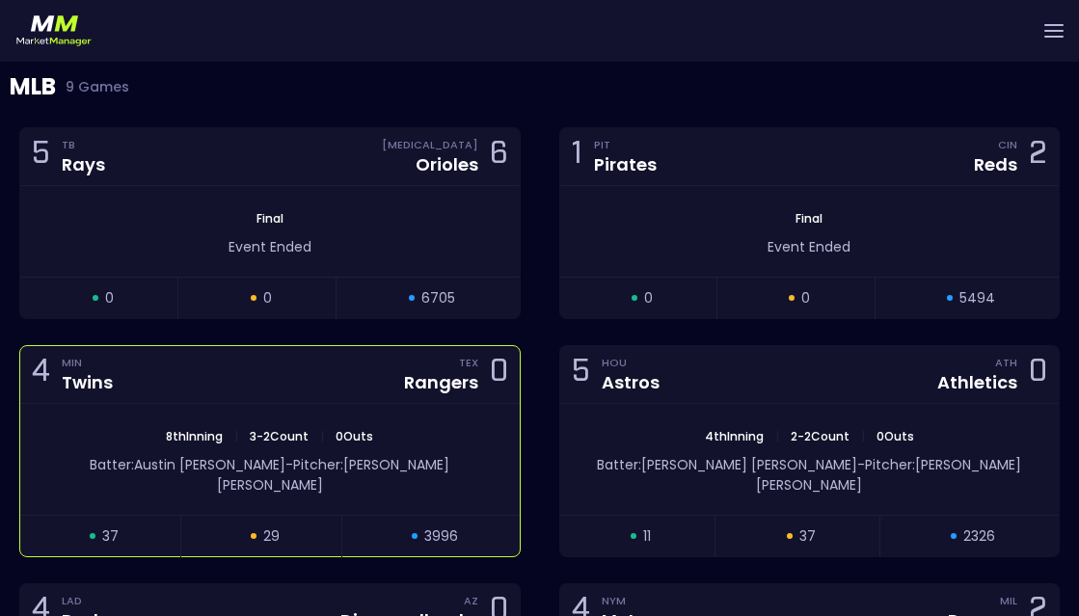
click at [235, 392] on div "4 MIN Twins TEX Rangers 0" at bounding box center [270, 375] width 500 height 58
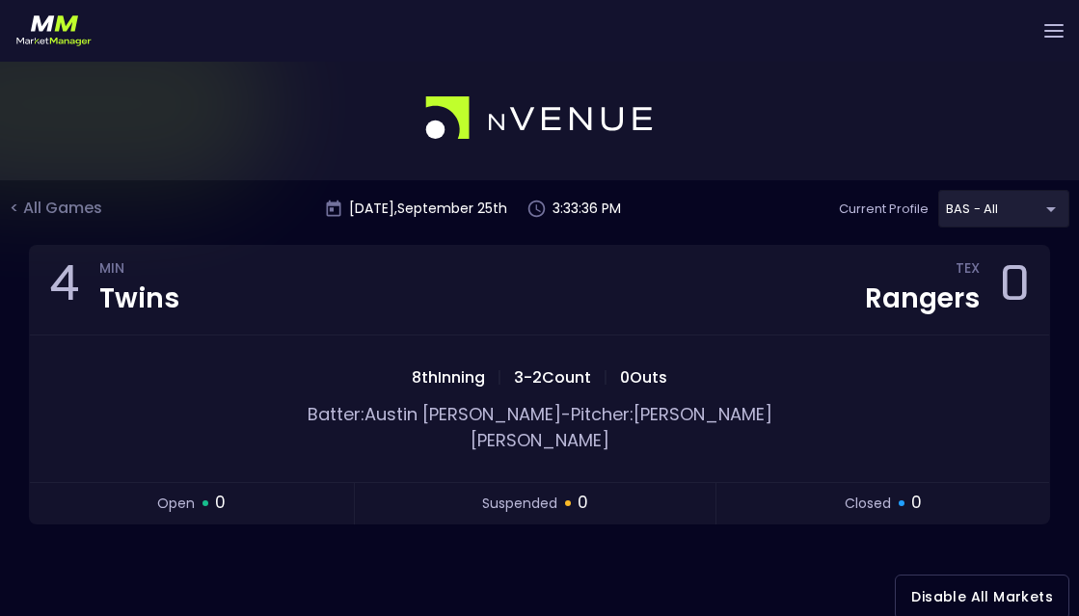
scroll to position [0, 0]
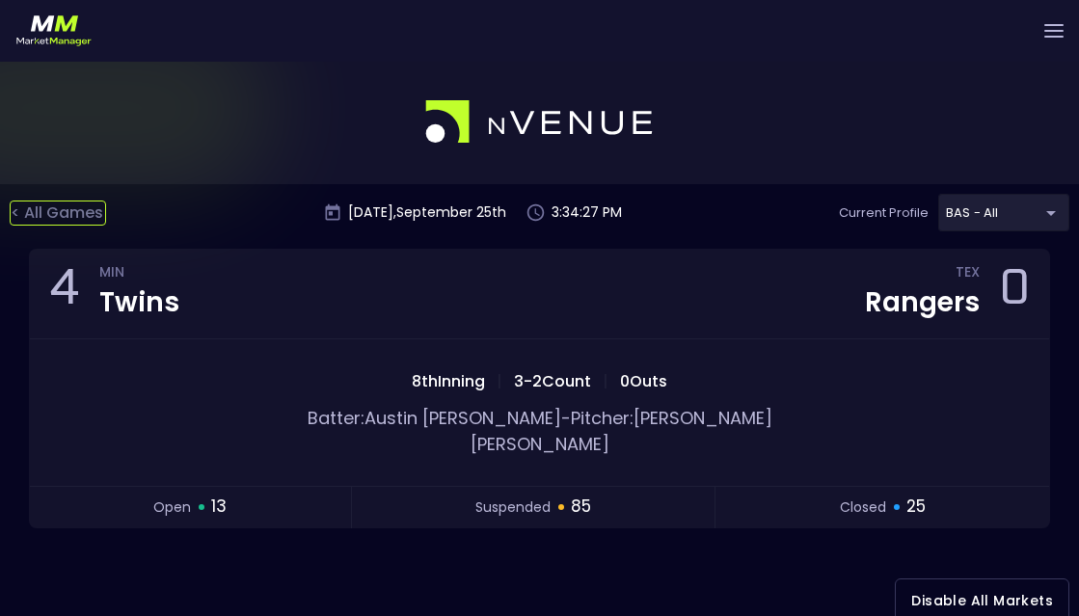
click at [42, 218] on div "< All Games" at bounding box center [58, 213] width 96 height 25
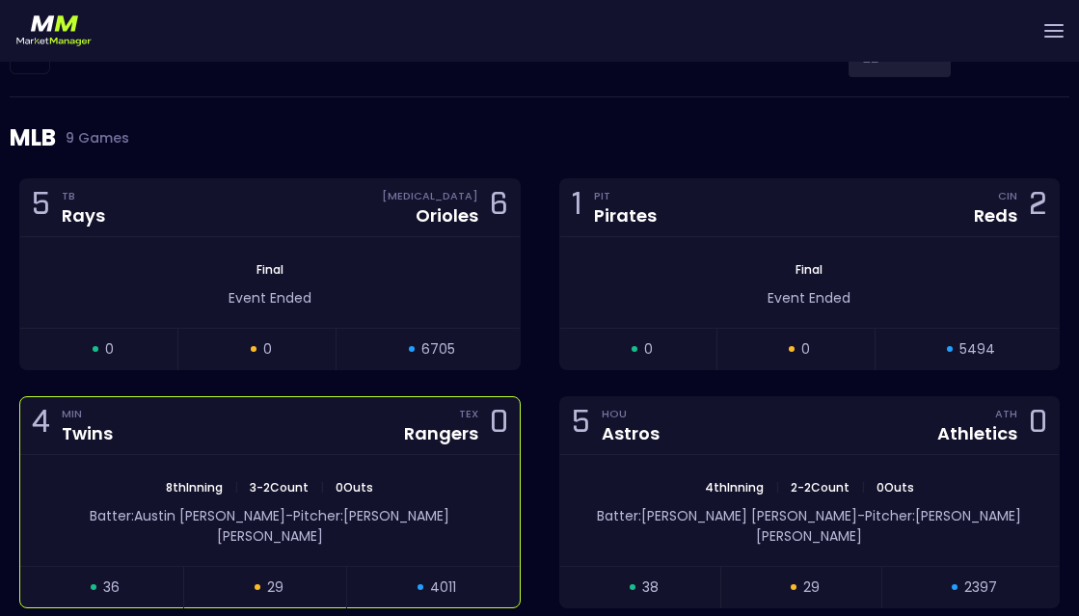
scroll to position [289, 0]
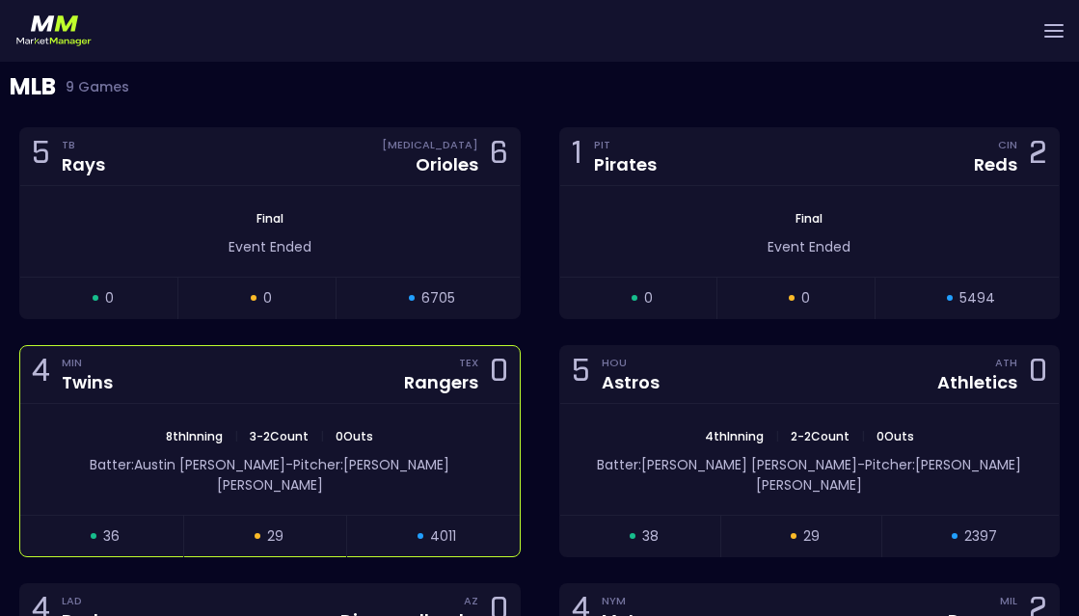
click at [239, 398] on div "4 MIN Twins TEX Rangers 0" at bounding box center [270, 375] width 500 height 58
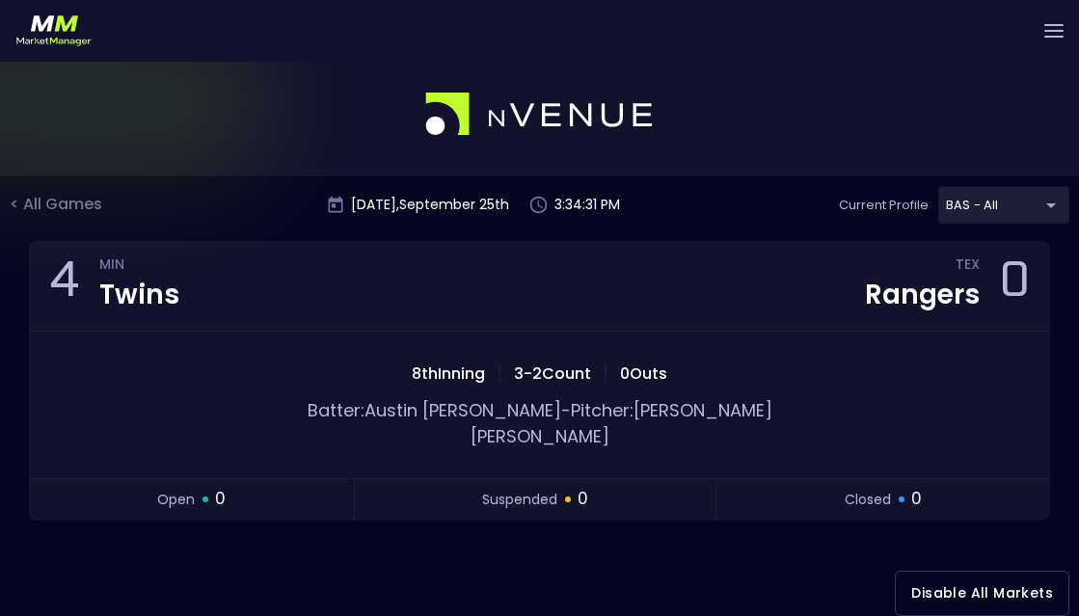
scroll to position [0, 0]
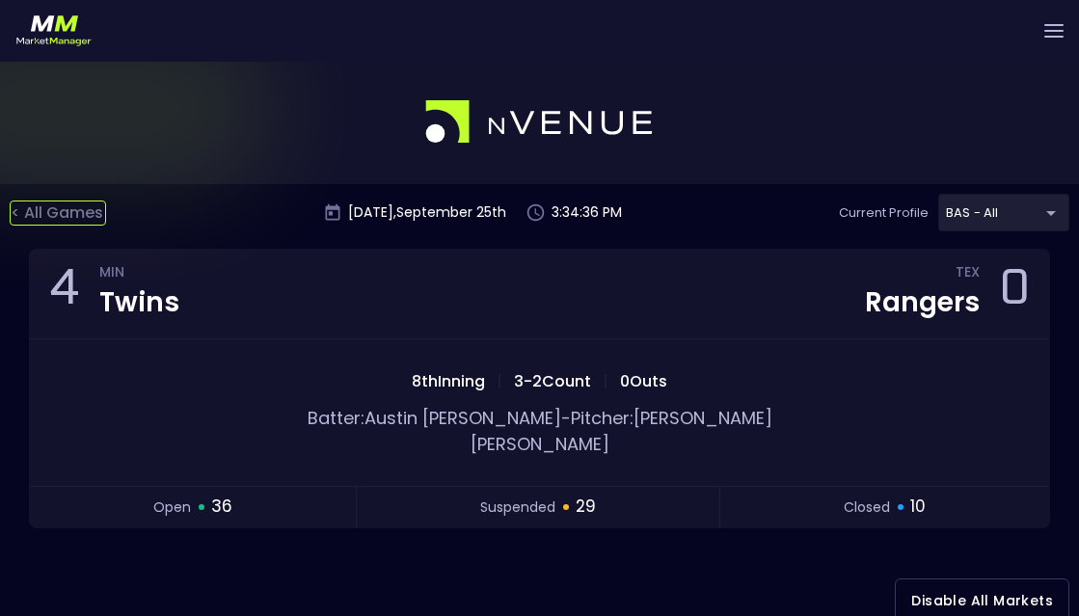
click at [60, 210] on div "< All Games" at bounding box center [58, 213] width 96 height 25
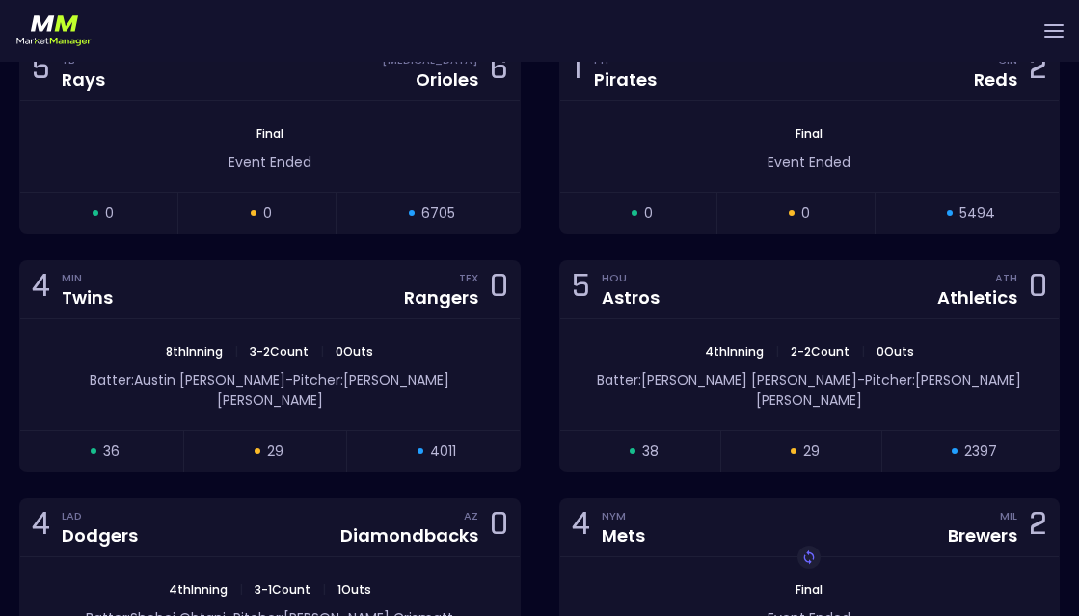
scroll to position [386, 0]
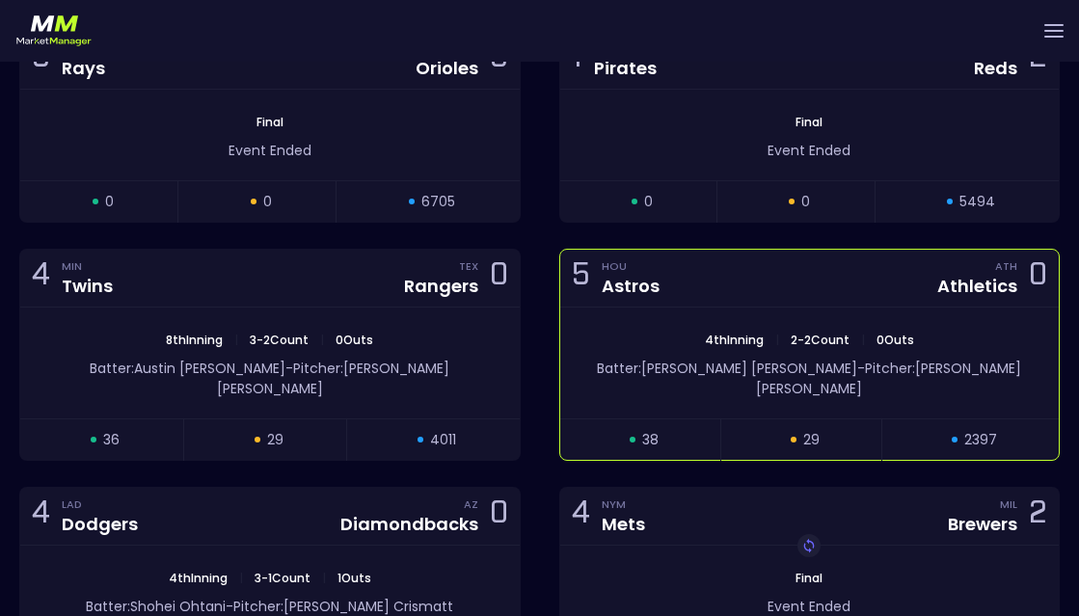
click at [845, 328] on div "4th Inning | 2 - 2 Count | 0 Outs Batter: Mauricio Dubón - Pitcher: J.T. Ginn" at bounding box center [810, 363] width 500 height 111
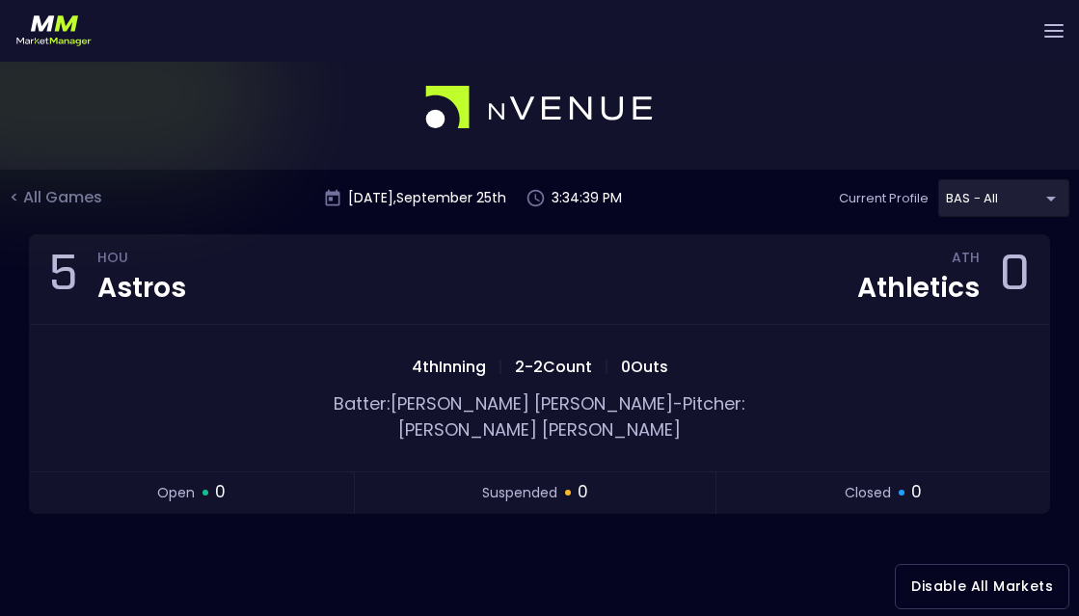
scroll to position [0, 0]
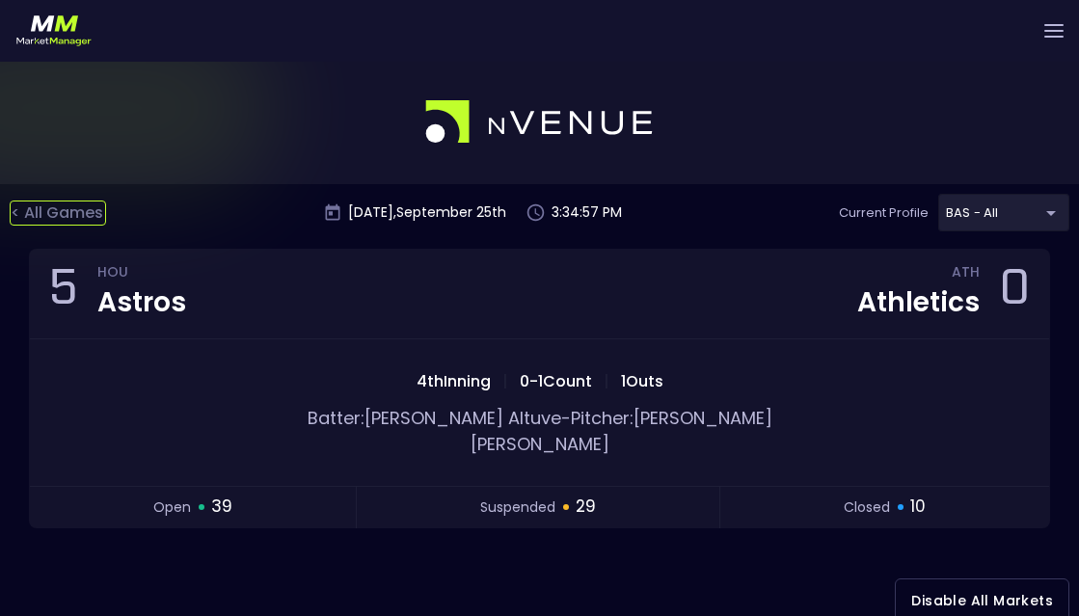
click at [36, 222] on div "< All Games" at bounding box center [58, 213] width 96 height 25
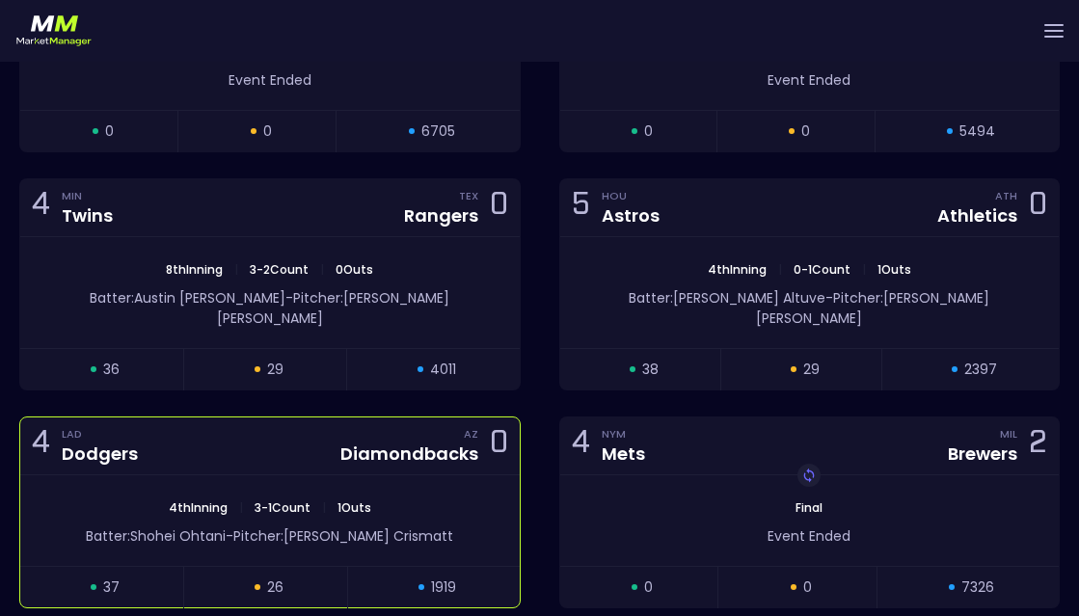
scroll to position [482, 0]
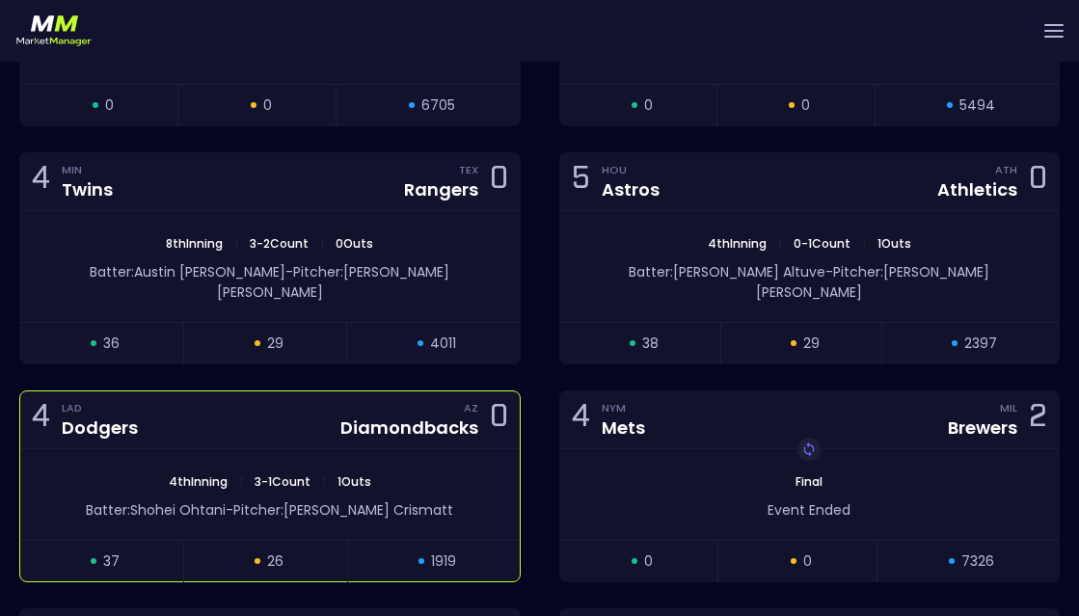
click at [222, 409] on div "4 LAD Dodgers AZ Diamondbacks 0" at bounding box center [270, 421] width 500 height 58
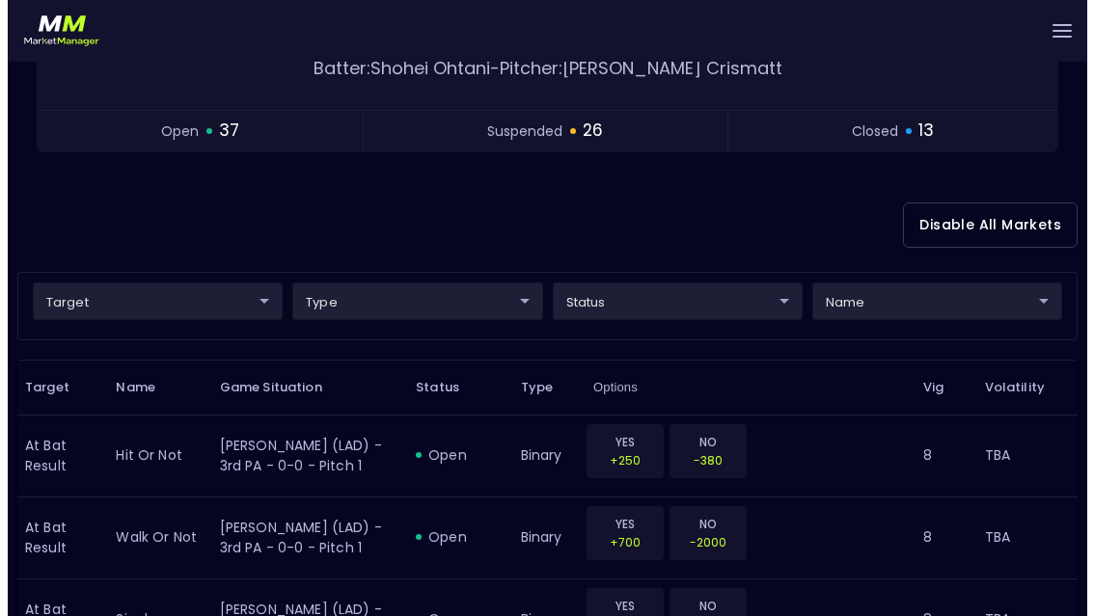
scroll to position [193, 0]
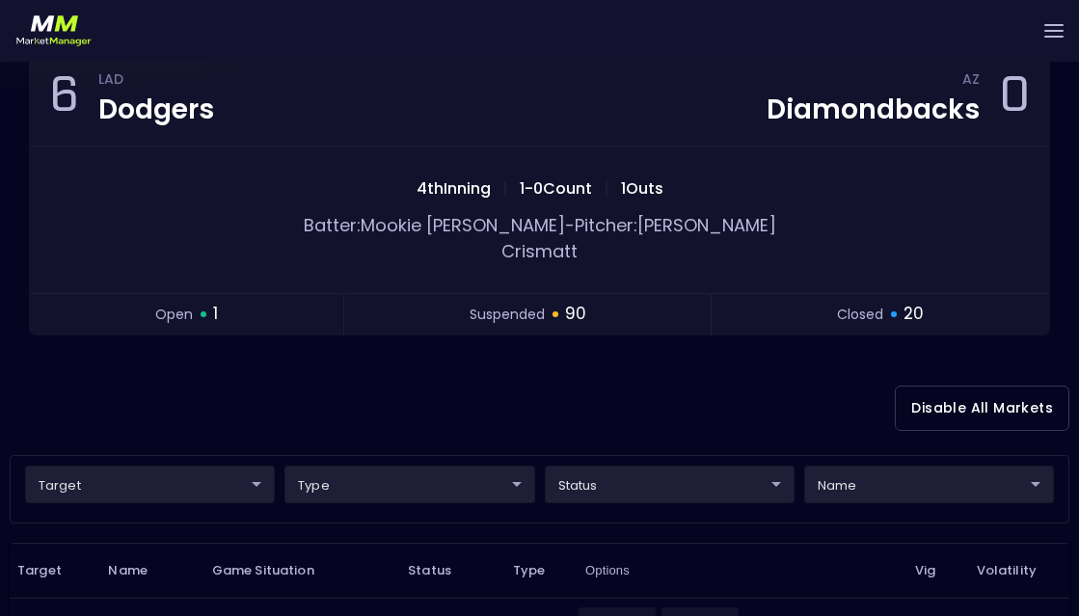
click at [505, 362] on div "Disable All Markets" at bounding box center [540, 409] width 1060 height 94
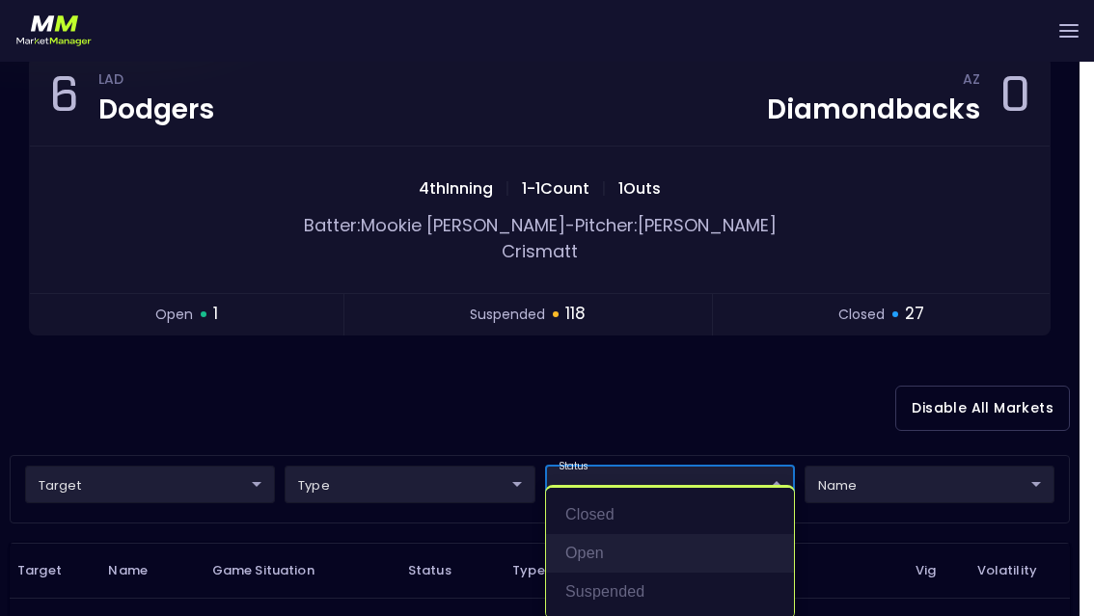
click at [594, 548] on li "open" at bounding box center [670, 553] width 248 height 39
type input "open"
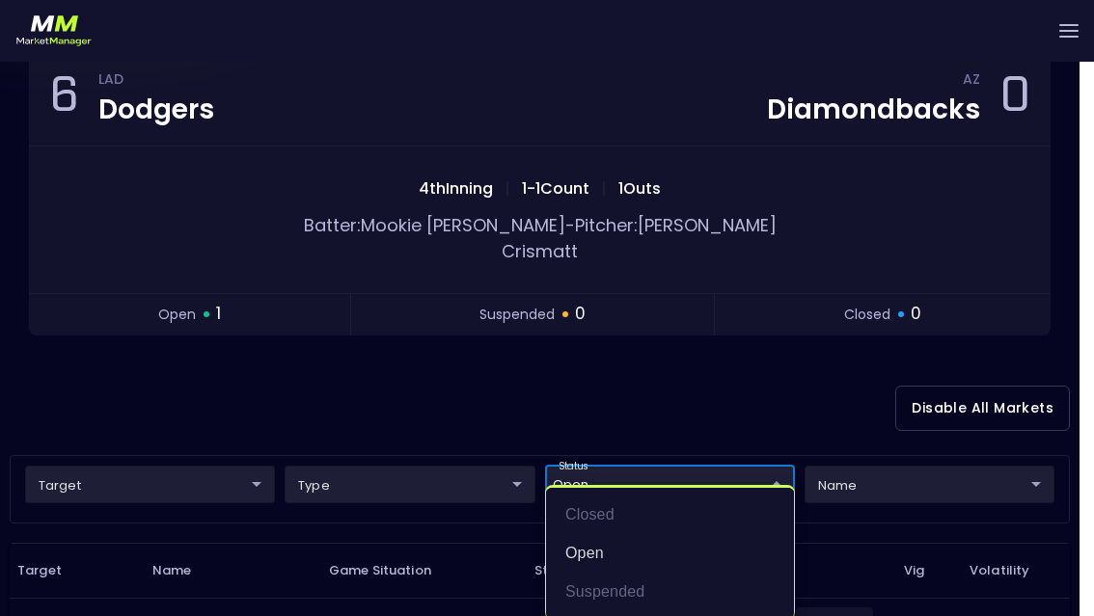
click at [727, 405] on div at bounding box center [547, 308] width 1094 height 616
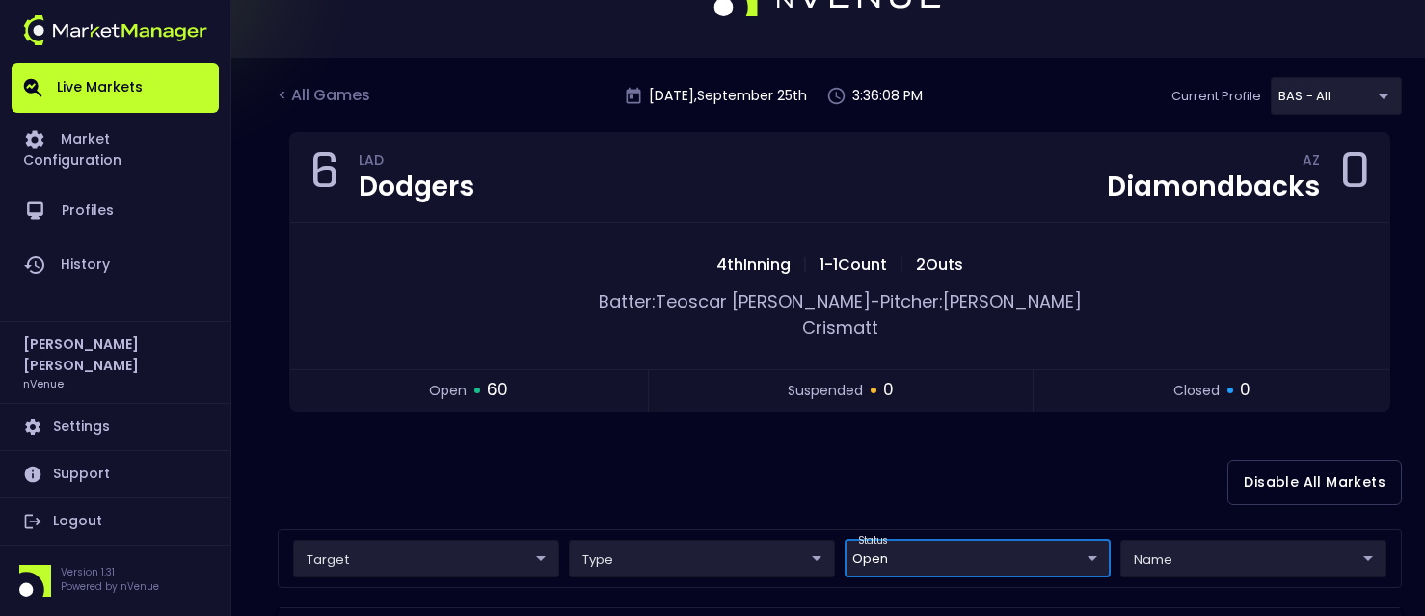
scroll to position [6, 0]
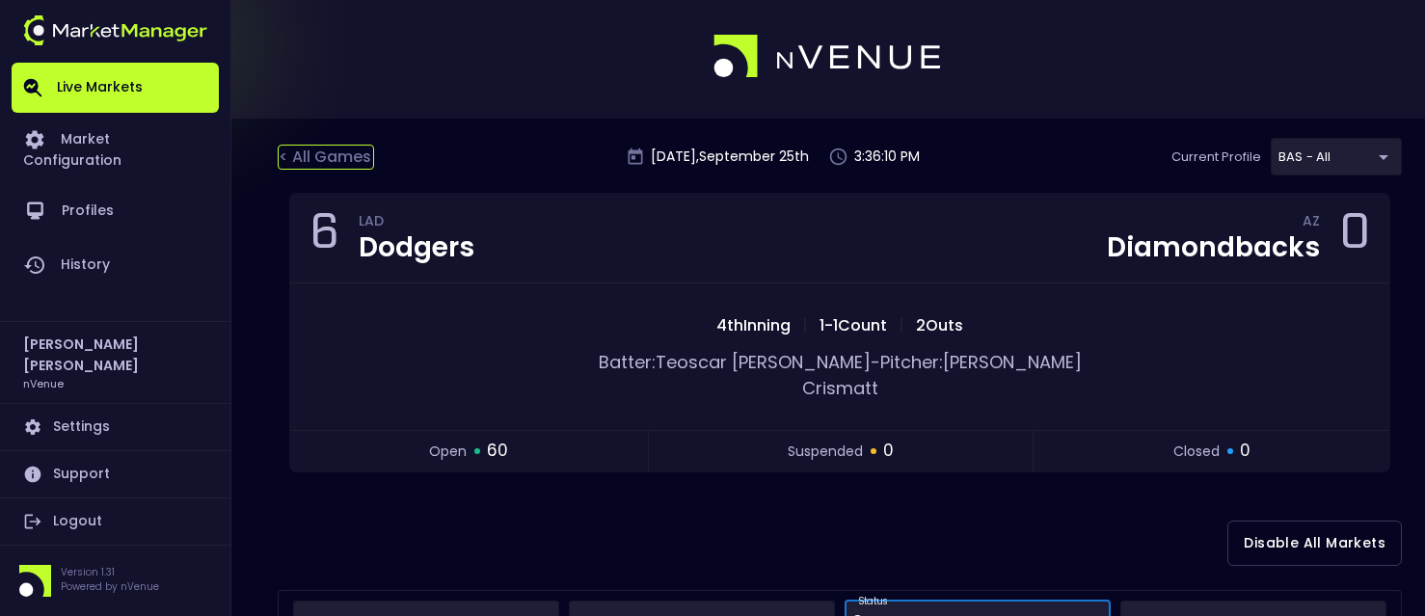
click at [335, 161] on div "< All Games" at bounding box center [326, 157] width 96 height 25
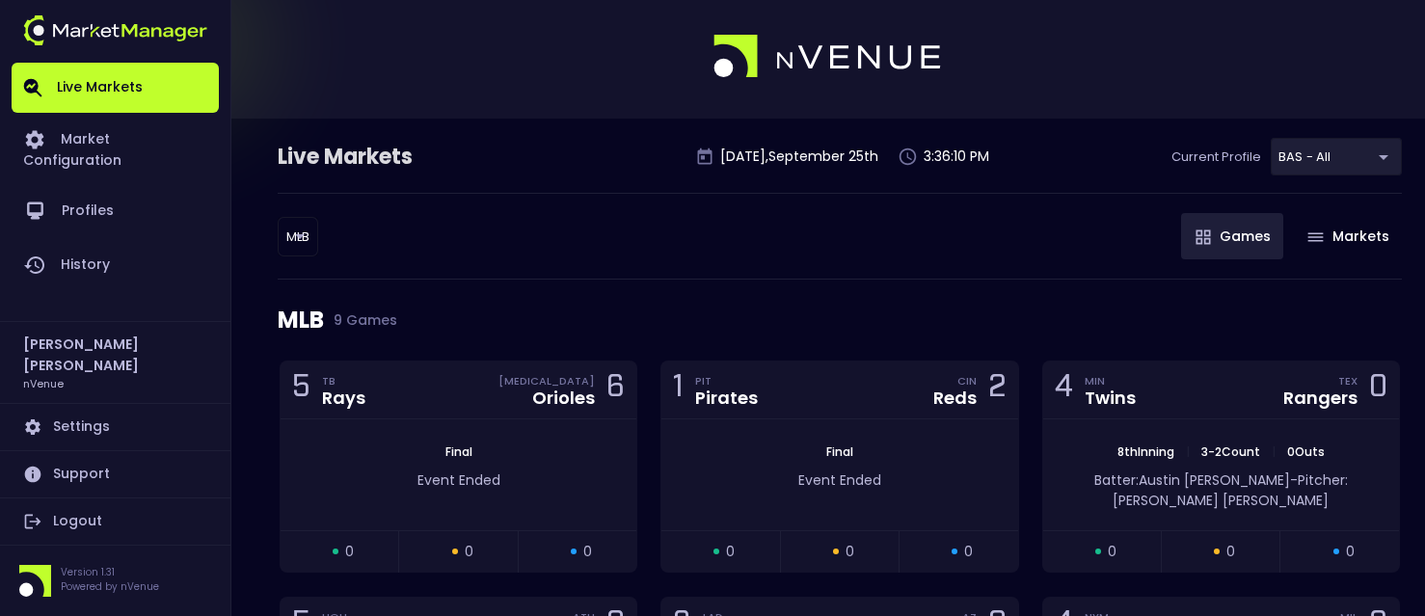
scroll to position [0, 0]
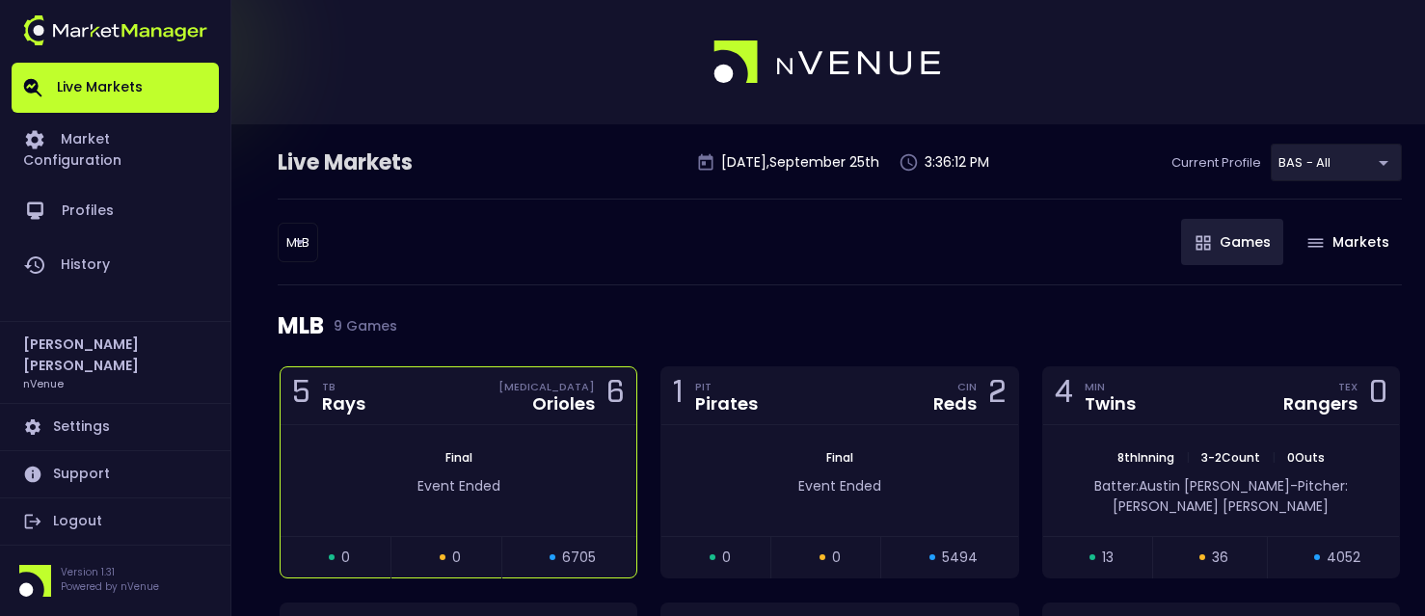
click at [440, 400] on div "5 TB Rays BAL Orioles 6" at bounding box center [459, 396] width 356 height 58
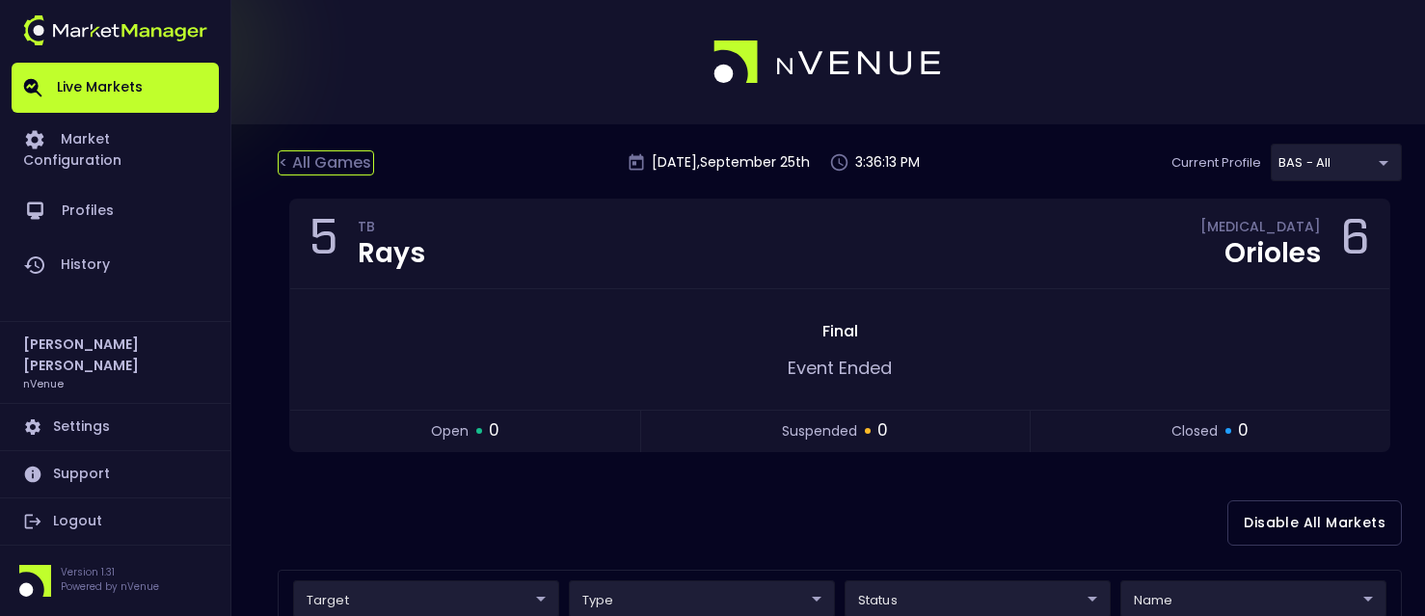
click at [308, 150] on div "< All Games" at bounding box center [326, 162] width 96 height 25
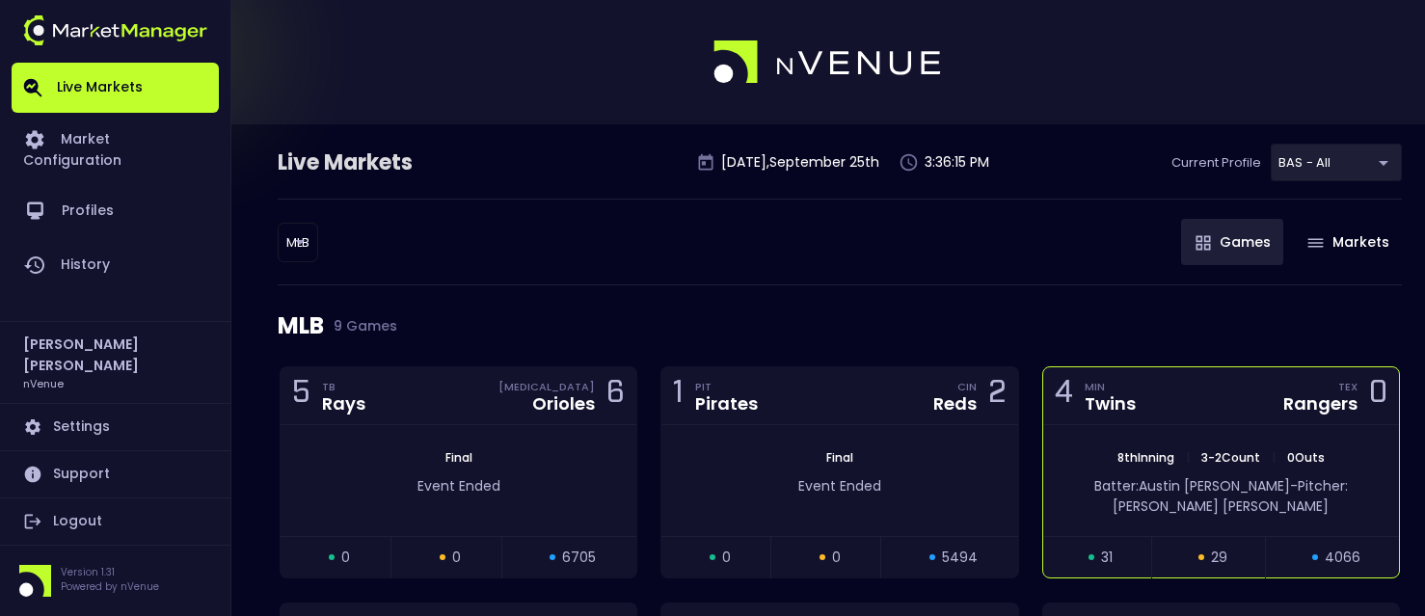
click at [1093, 416] on div "4 MIN Twins TEX Rangers 0" at bounding box center [1221, 396] width 356 height 58
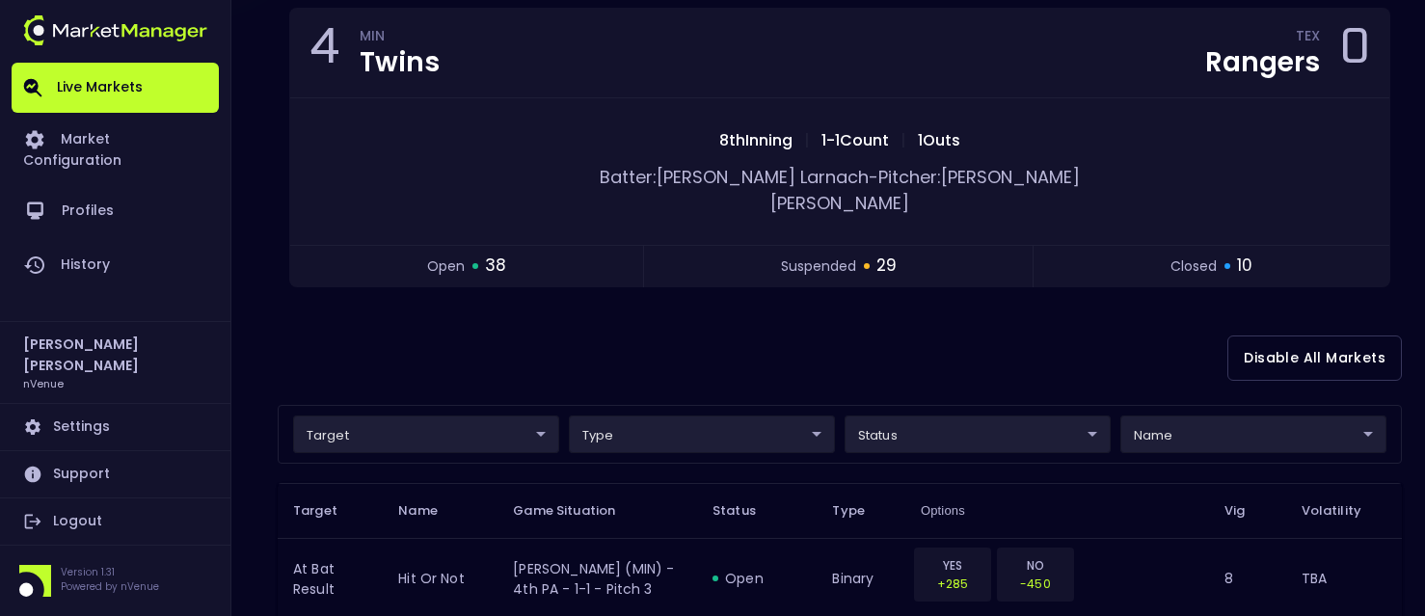
scroll to position [193, 0]
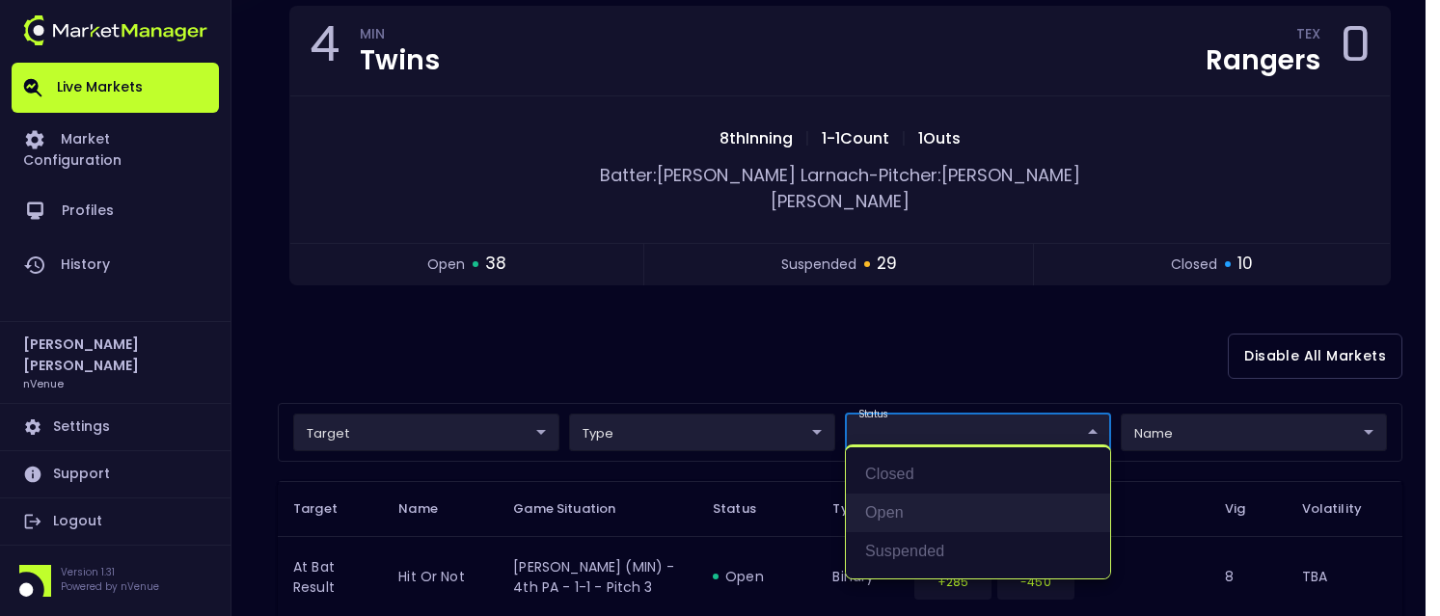
click at [904, 499] on li "open" at bounding box center [978, 513] width 264 height 39
type input "open"
click at [747, 336] on div at bounding box center [720, 308] width 1440 height 616
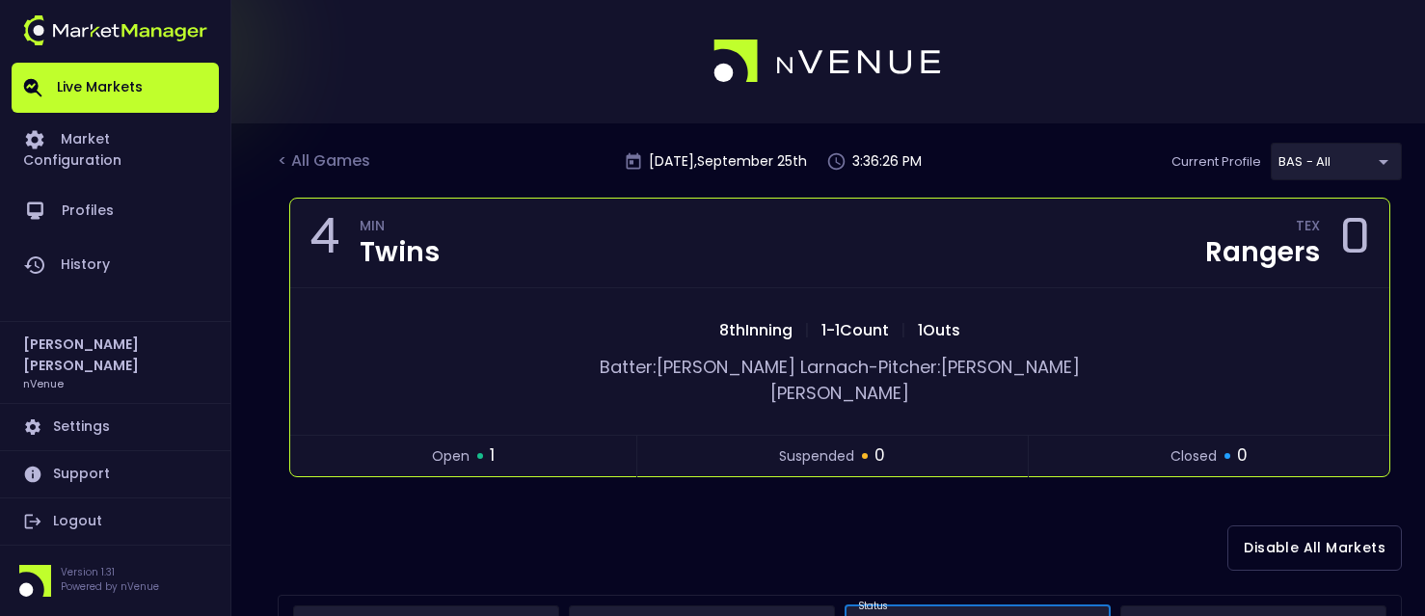
scroll to position [0, 0]
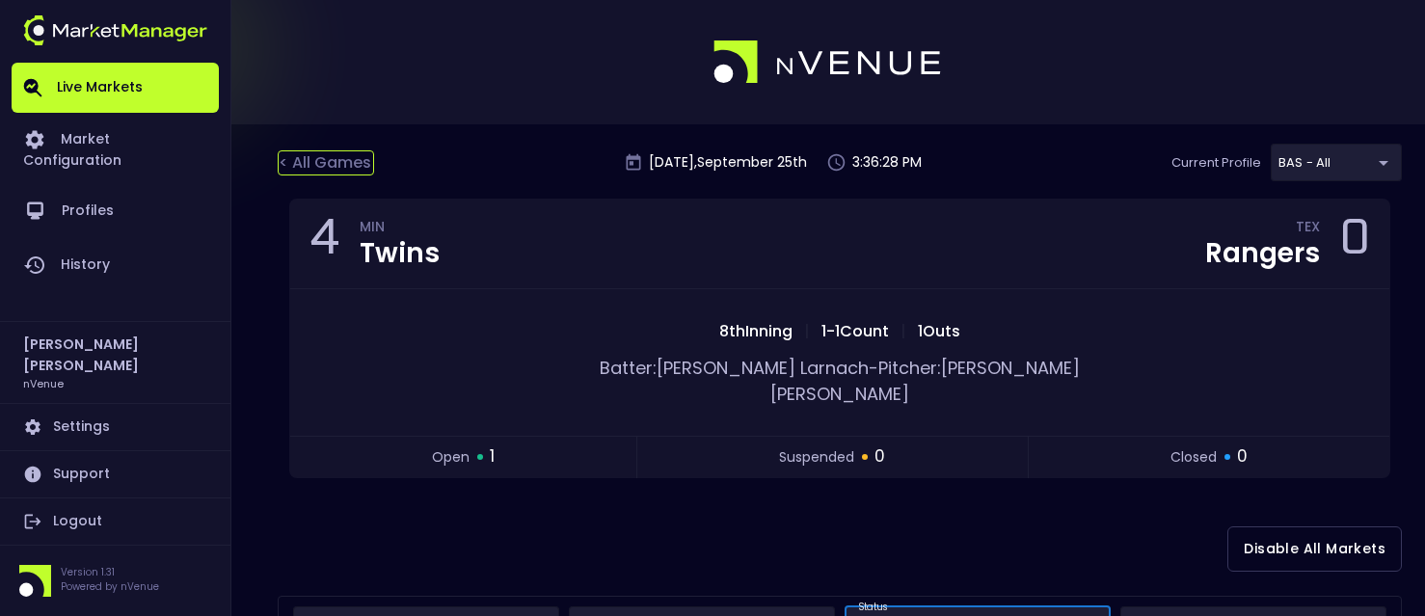
click at [355, 156] on div "< All Games" at bounding box center [326, 162] width 96 height 25
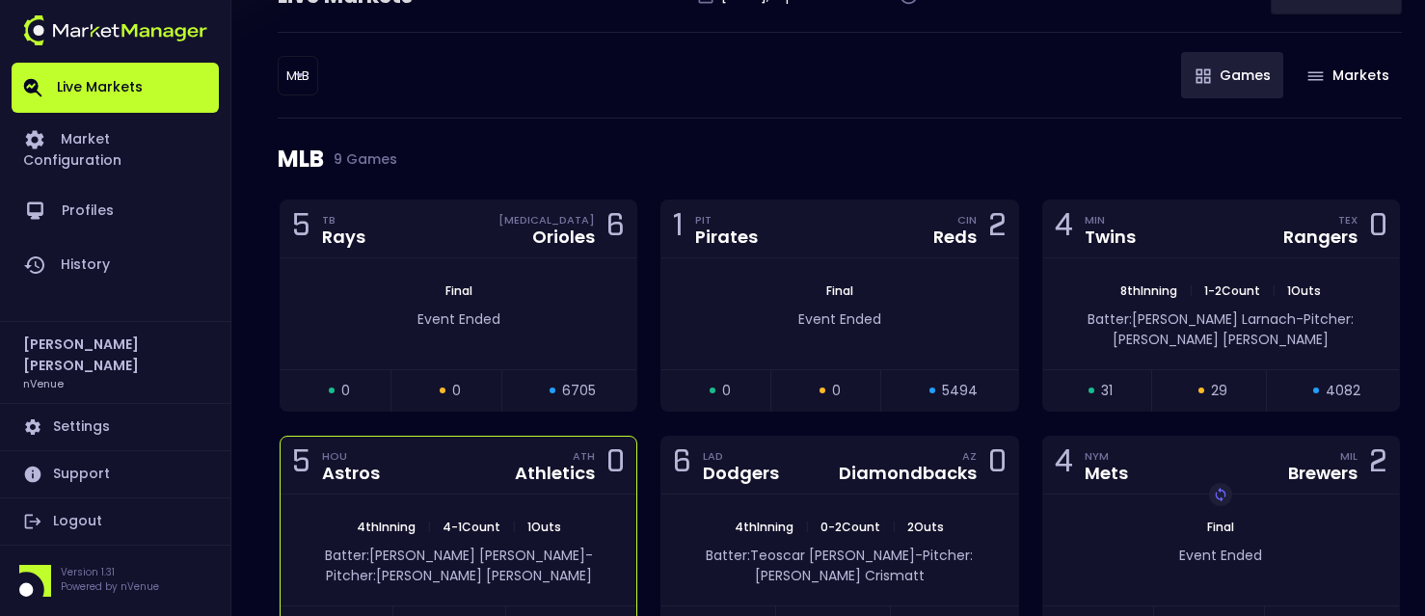
scroll to position [193, 0]
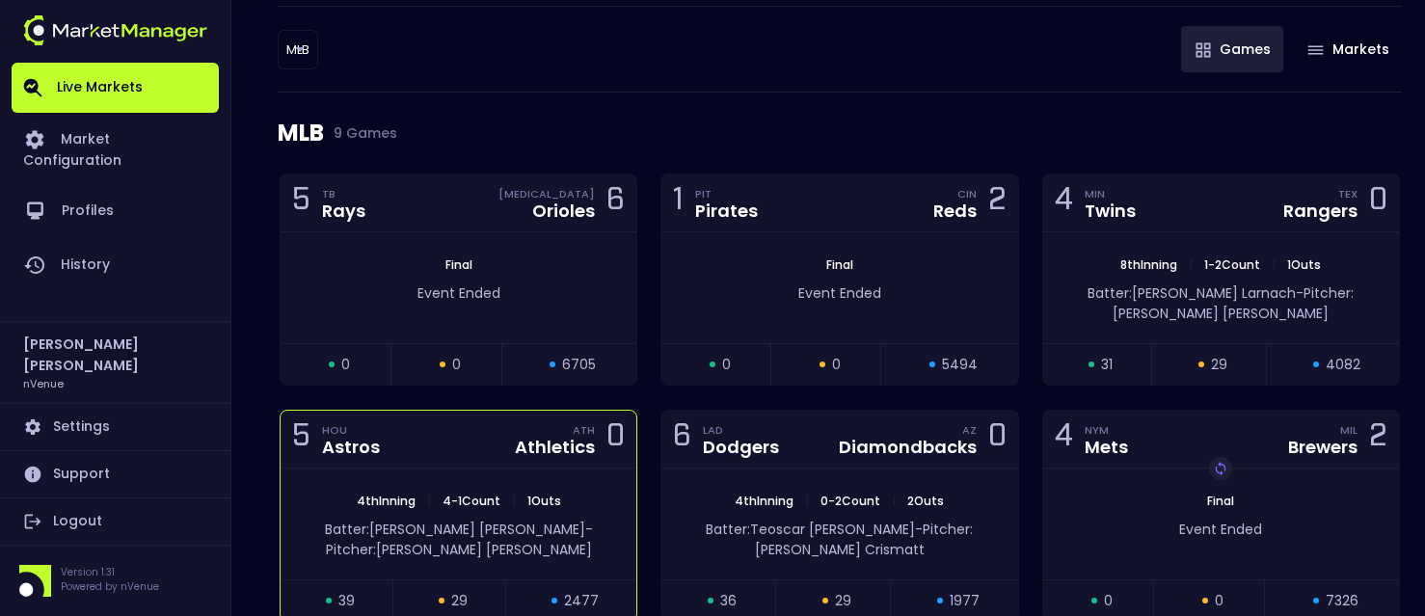
click at [470, 437] on div "5 HOU Astros ATH Athletics 0" at bounding box center [459, 440] width 356 height 58
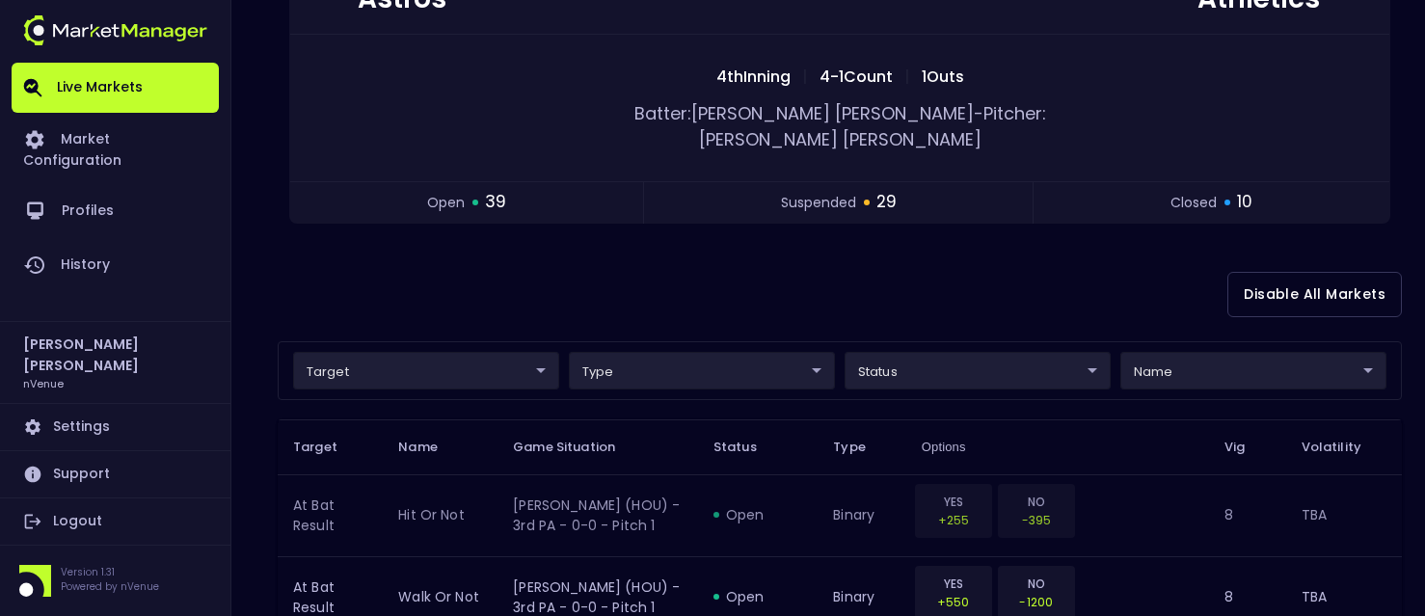
scroll to position [289, 0]
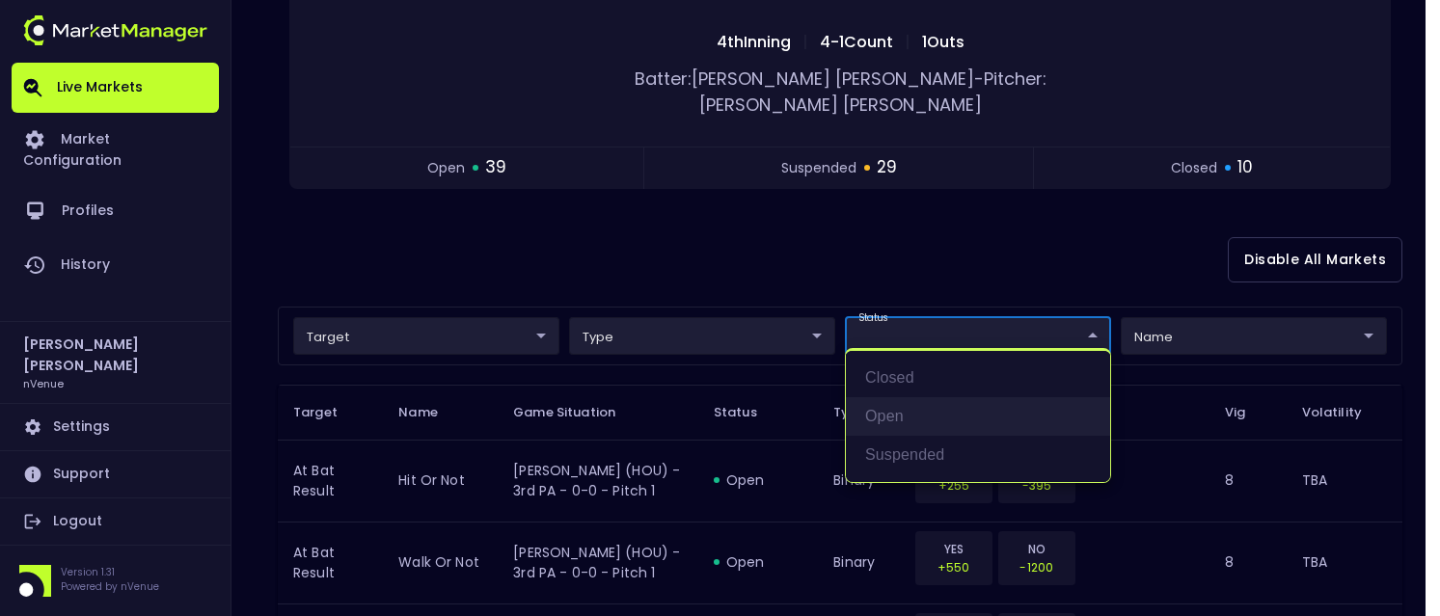
click at [905, 403] on li "open" at bounding box center [978, 416] width 264 height 39
type input "open"
click at [786, 255] on div at bounding box center [720, 308] width 1440 height 616
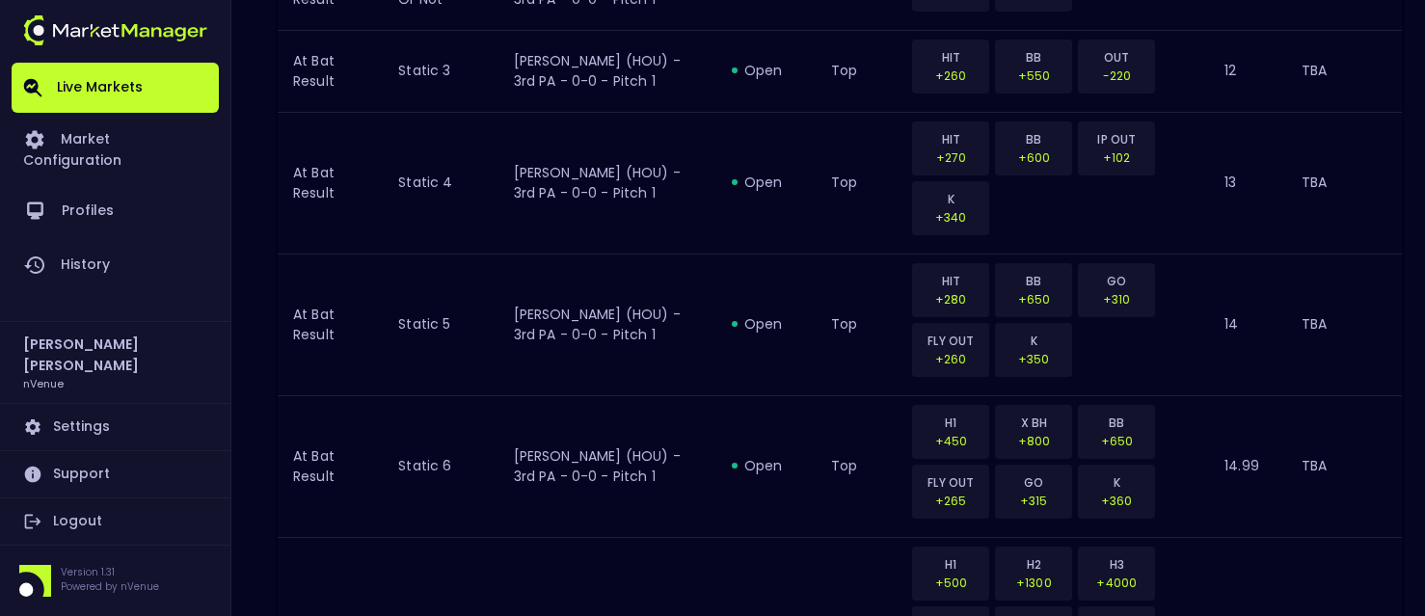
scroll to position [2652, 0]
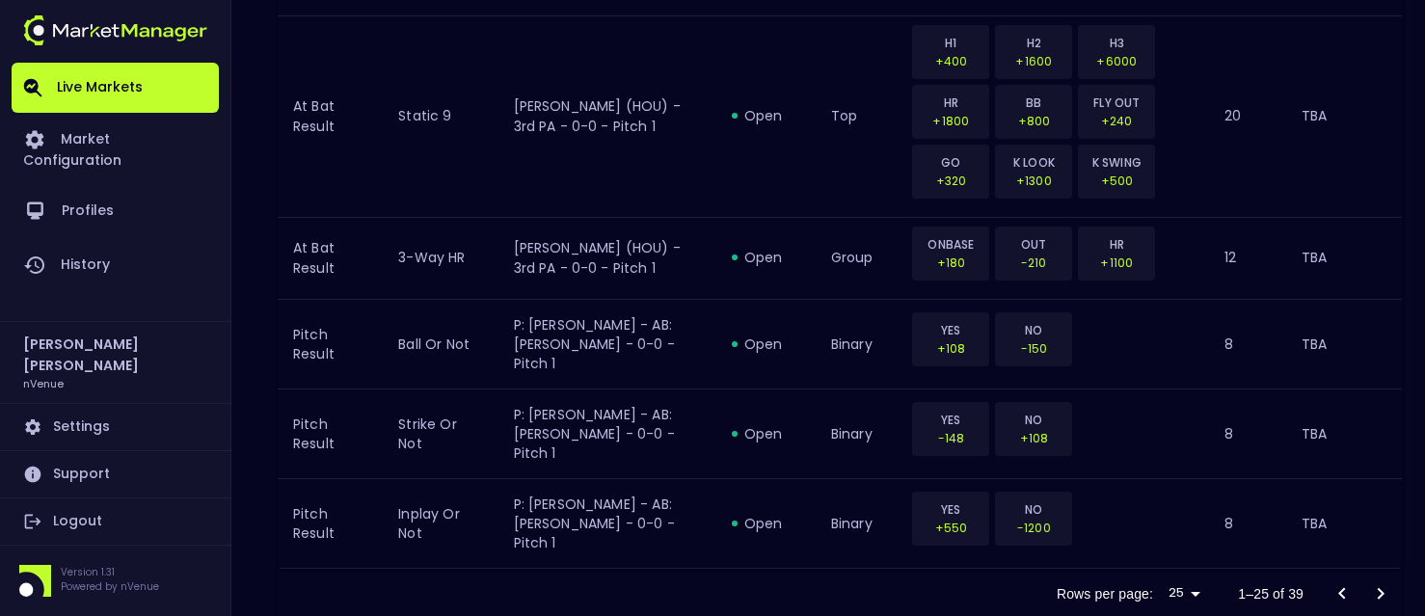
click at [1093, 587] on icon "Go to next page" at bounding box center [1381, 593] width 7 height 12
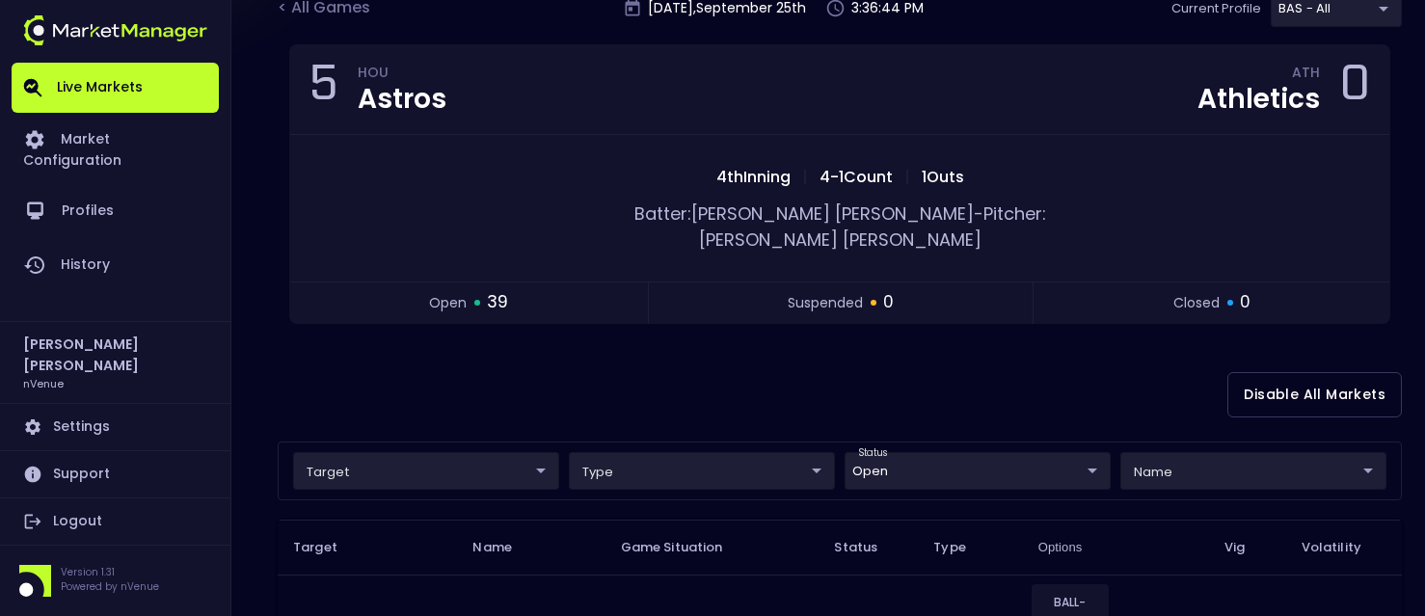
scroll to position [0, 0]
